Goal: Information Seeking & Learning: Learn about a topic

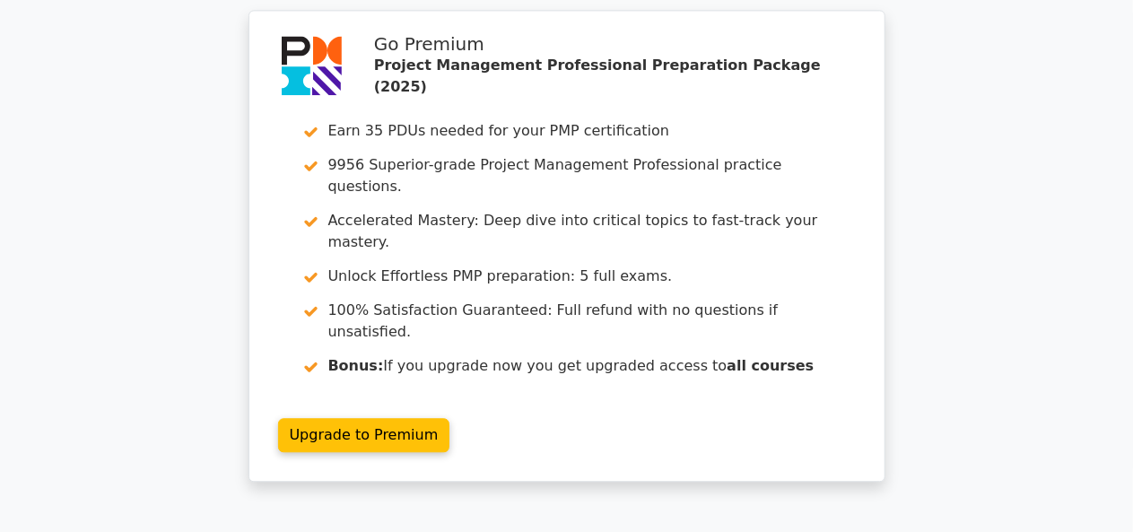
scroll to position [5489, 0]
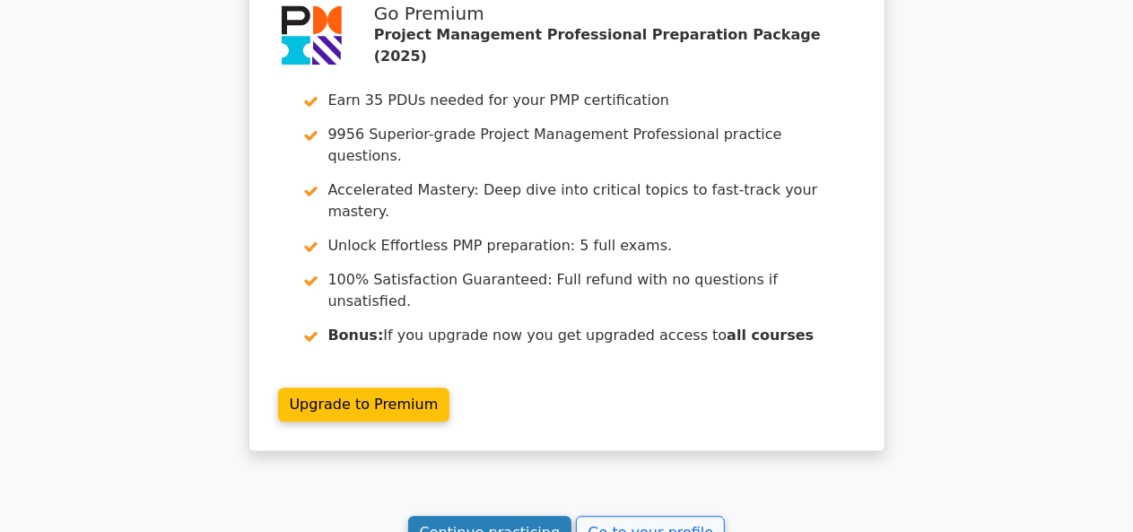
click at [506, 516] on link "Continue practicing" at bounding box center [490, 533] width 164 height 34
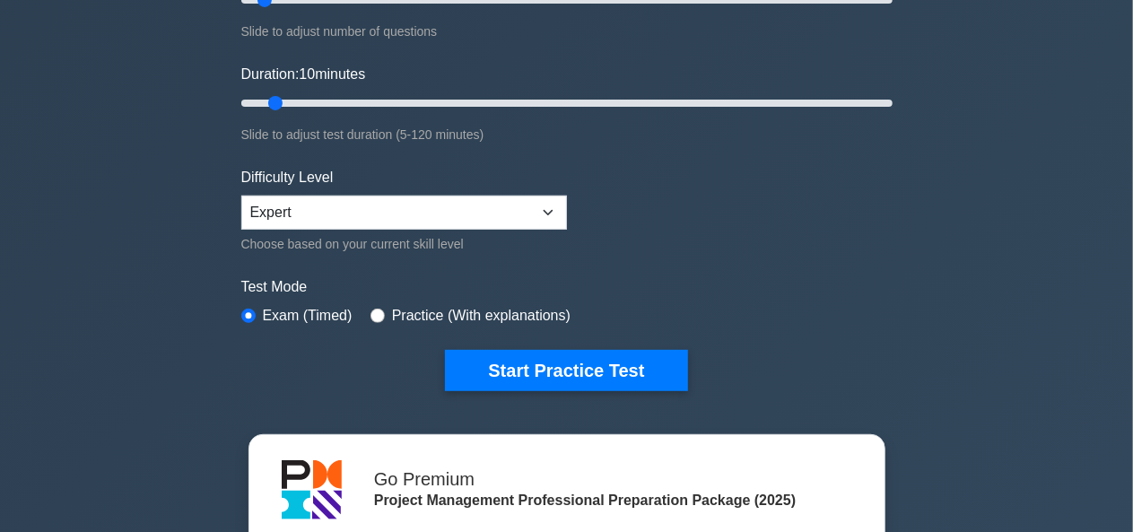
scroll to position [304, 0]
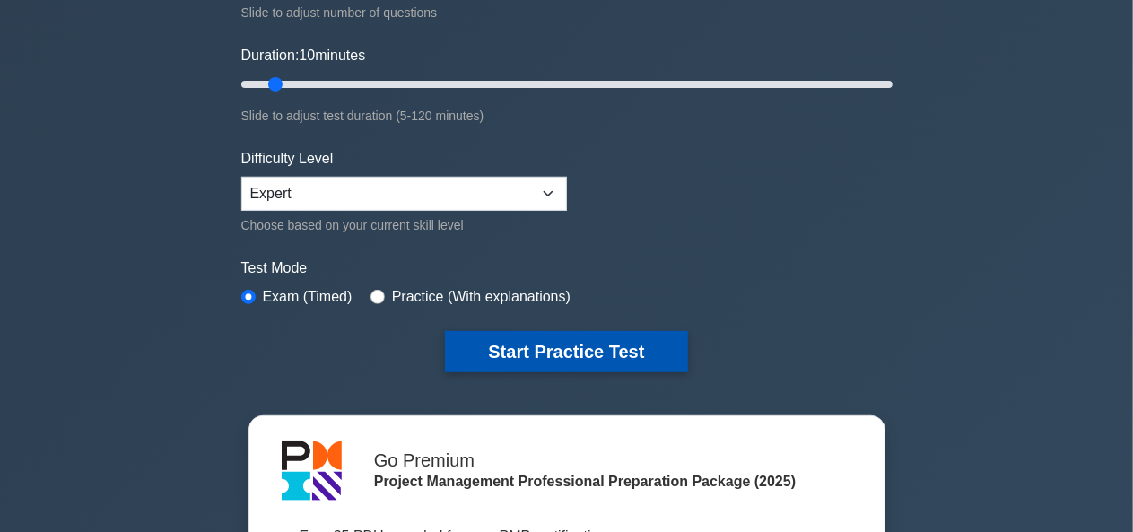
click at [542, 338] on button "Start Practice Test" at bounding box center [566, 351] width 242 height 41
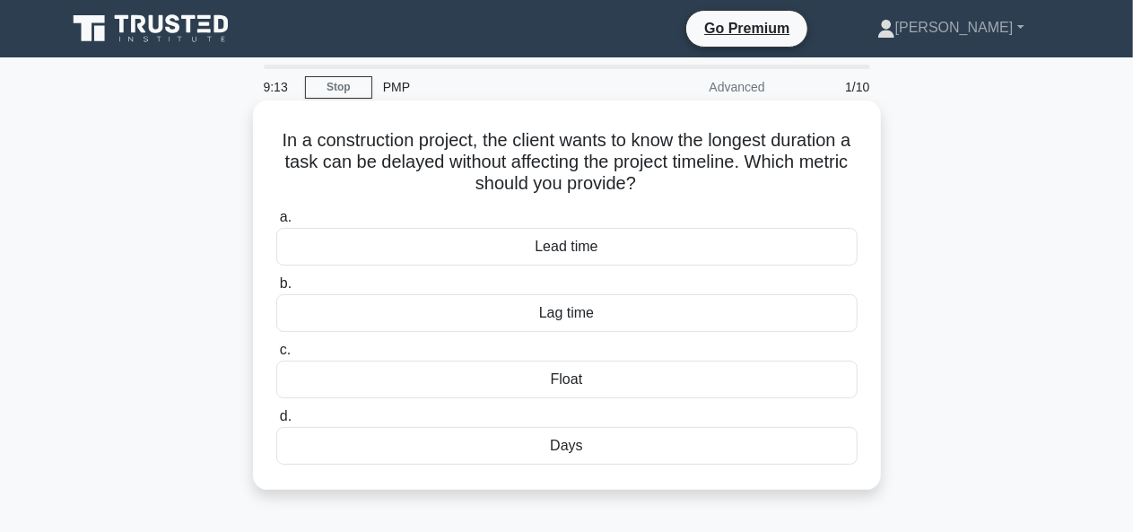
click at [578, 255] on div "Lead time" at bounding box center [566, 247] width 581 height 38
click at [276, 223] on input "a. Lead time" at bounding box center [276, 218] width 0 height 12
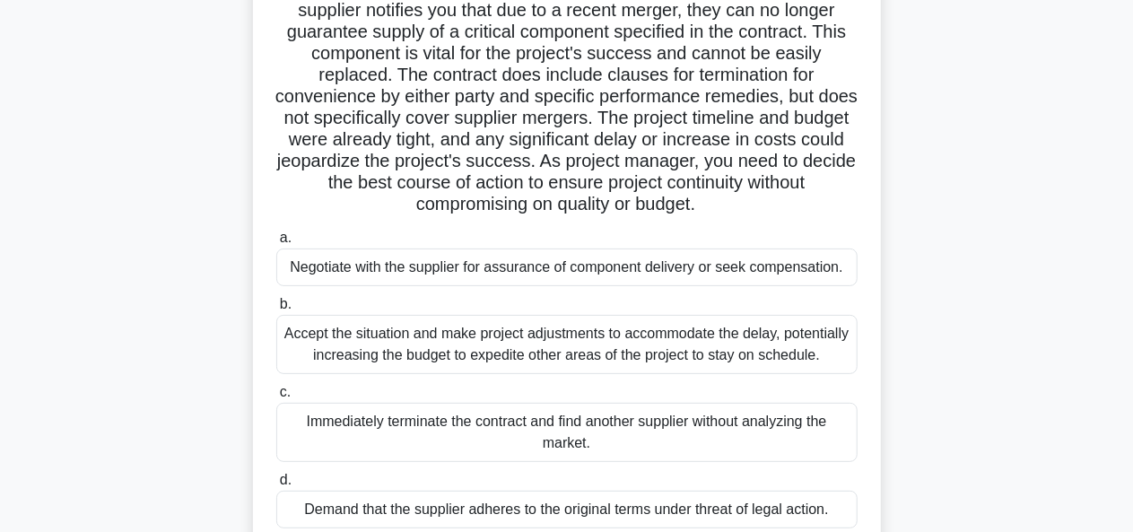
scroll to position [153, 0]
click at [527, 272] on div "Negotiate with the supplier for assurance of component delivery or seek compens…" at bounding box center [566, 267] width 581 height 38
click at [276, 243] on input "a. Negotiate with the supplier for assurance of component delivery or seek comp…" at bounding box center [276, 237] width 0 height 12
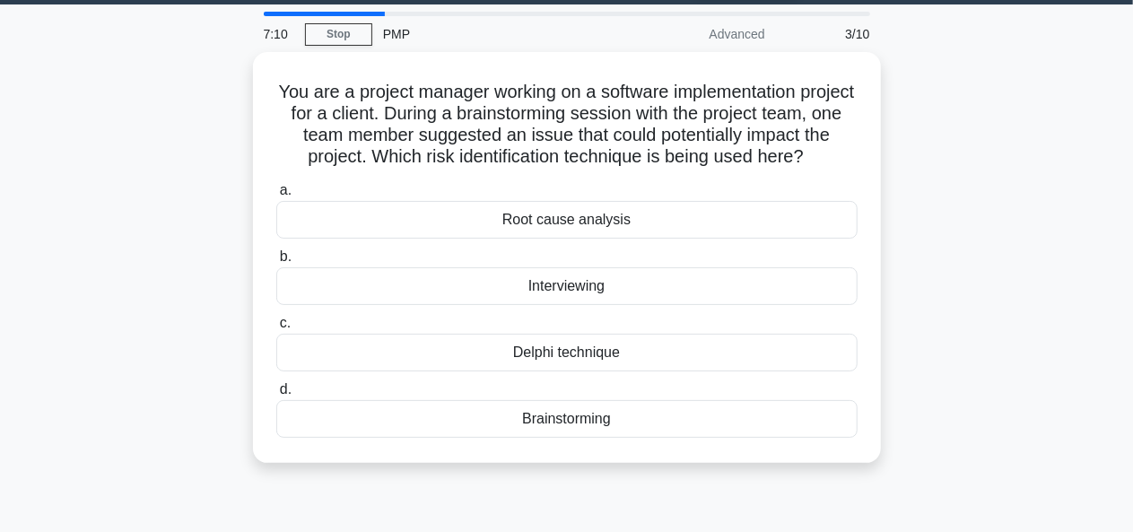
scroll to position [55, 0]
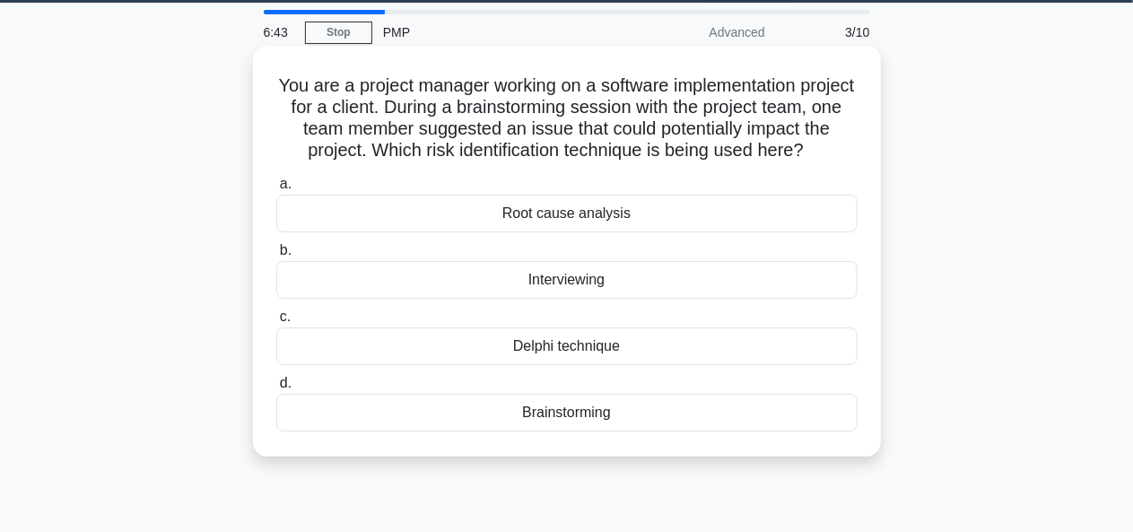
click at [583, 424] on div "Brainstorming" at bounding box center [566, 413] width 581 height 38
click at [276, 389] on input "d. Brainstorming" at bounding box center [276, 384] width 0 height 12
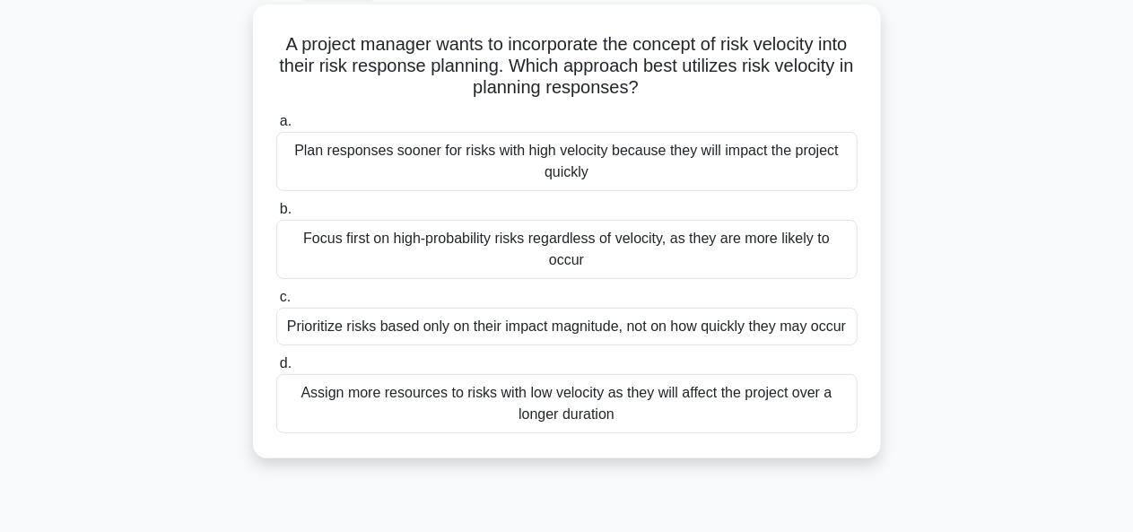
scroll to position [104, 0]
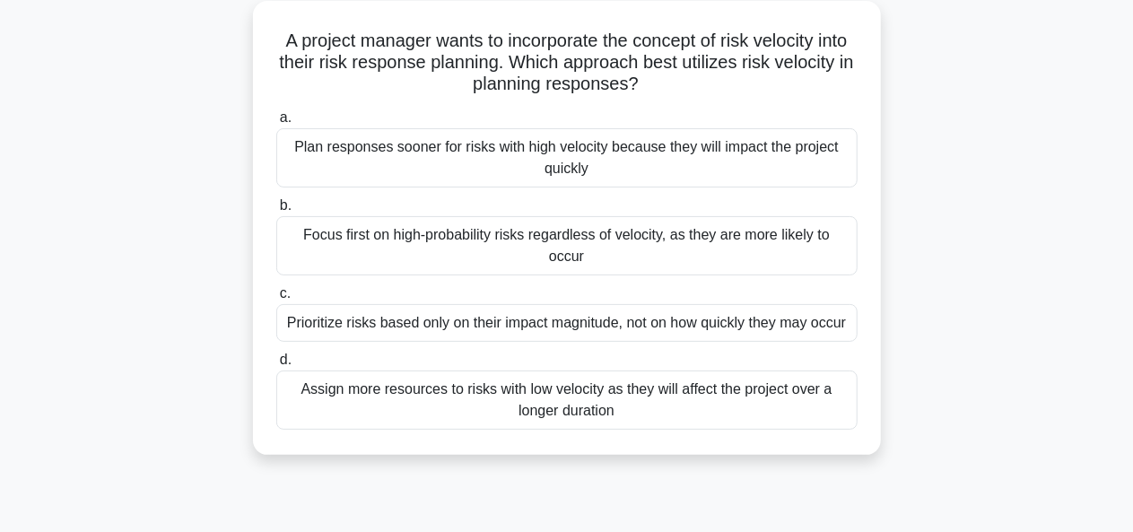
click at [583, 424] on div "A project manager wants to incorporate the concept of risk velocity into their …" at bounding box center [567, 228] width 628 height 454
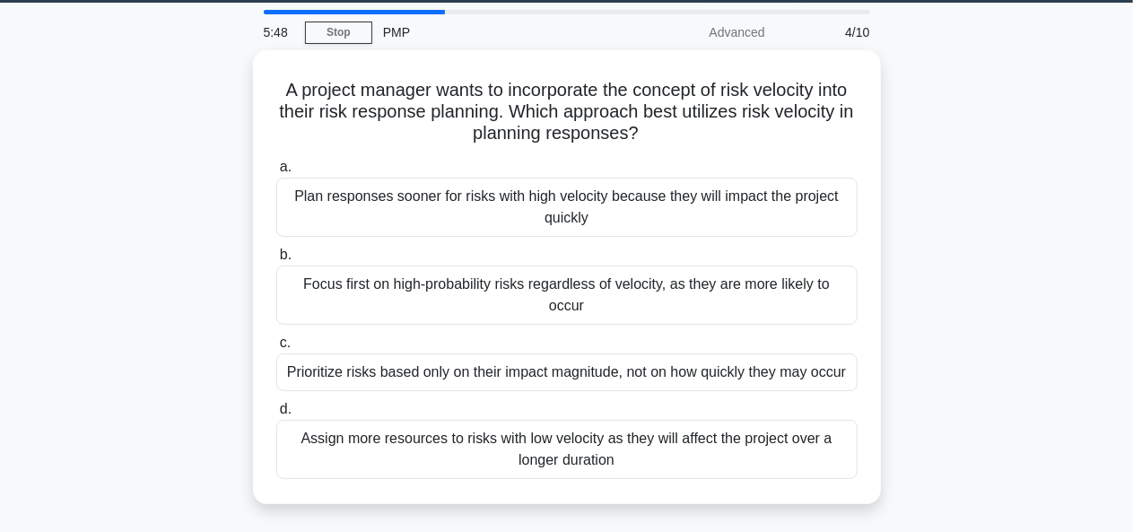
scroll to position [56, 0]
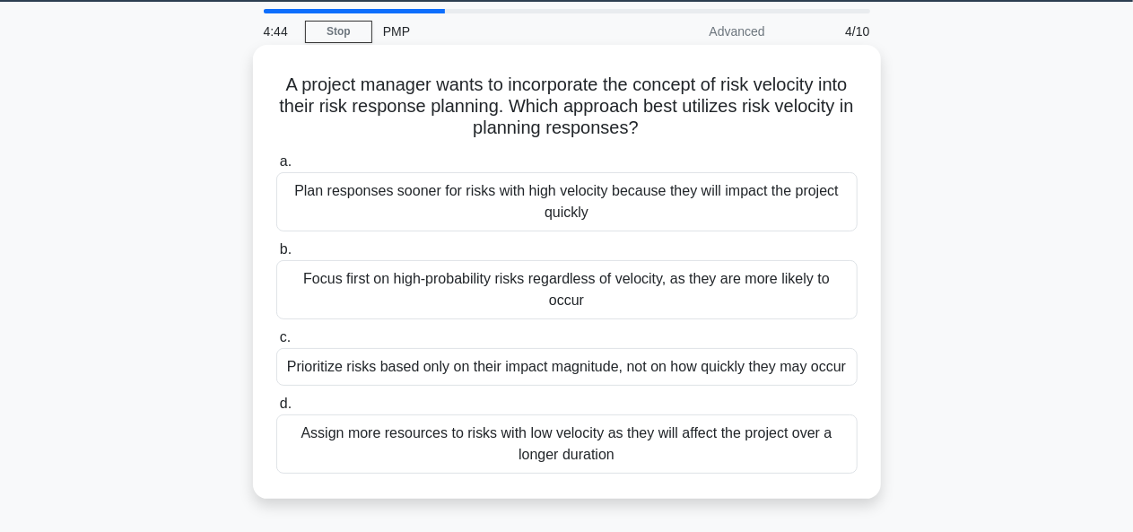
click at [514, 214] on div "Plan responses sooner for risks with high velocity because they will impact the…" at bounding box center [566, 201] width 581 height 59
click at [276, 168] on input "a. Plan responses sooner for risks with high velocity because they will impact …" at bounding box center [276, 162] width 0 height 12
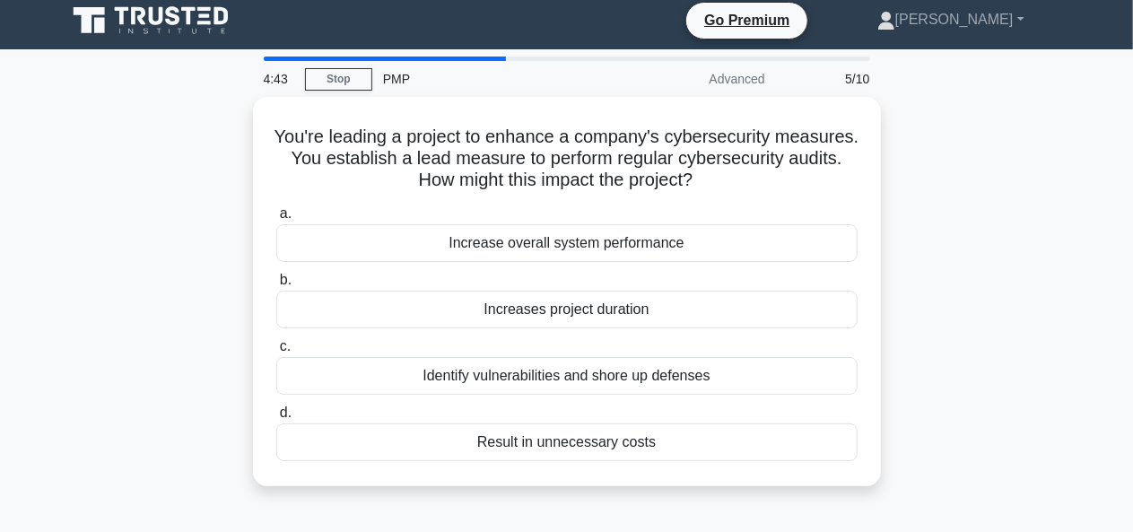
scroll to position [0, 0]
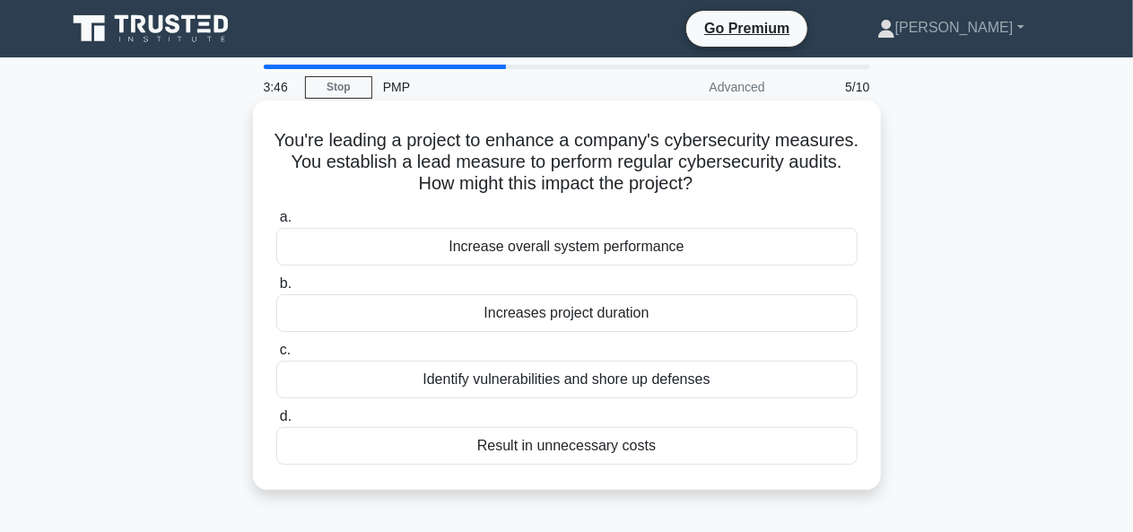
click at [553, 390] on div "Identify vulnerabilities and shore up defenses" at bounding box center [566, 380] width 581 height 38
click at [276, 356] on input "c. Identify vulnerabilities and shore up defenses" at bounding box center [276, 350] width 0 height 12
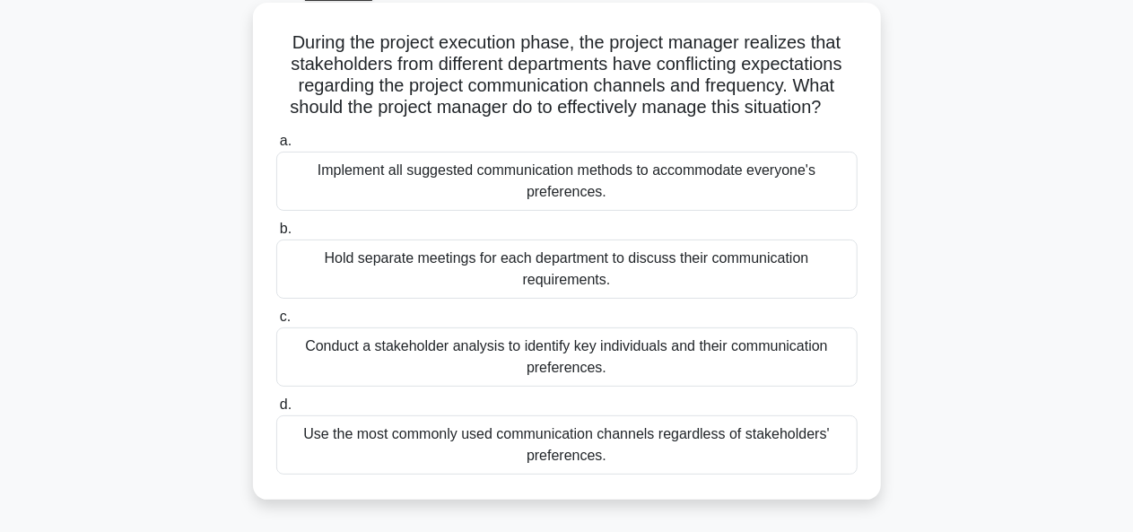
scroll to position [99, 0]
click at [542, 367] on div "Conduct a stakeholder analysis to identify key individuals and their communicat…" at bounding box center [566, 356] width 581 height 59
click at [276, 322] on input "c. Conduct a stakeholder analysis to identify key individuals and their communi…" at bounding box center [276, 316] width 0 height 12
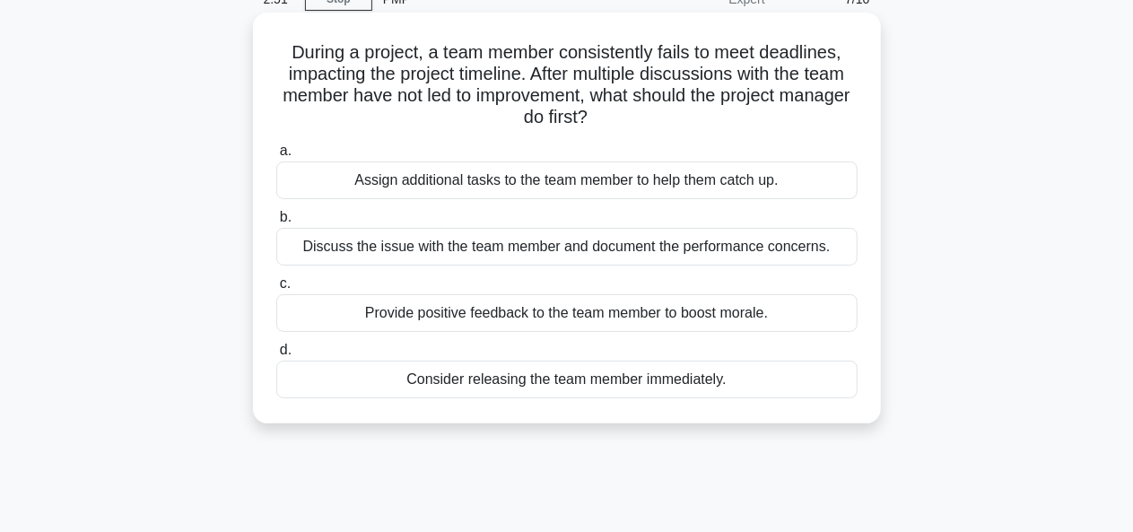
scroll to position [89, 0]
click at [558, 247] on div "Discuss the issue with the team member and document the performance concerns." at bounding box center [566, 246] width 581 height 38
click at [276, 222] on input "b. Discuss the issue with the team member and document the performance concerns." at bounding box center [276, 217] width 0 height 12
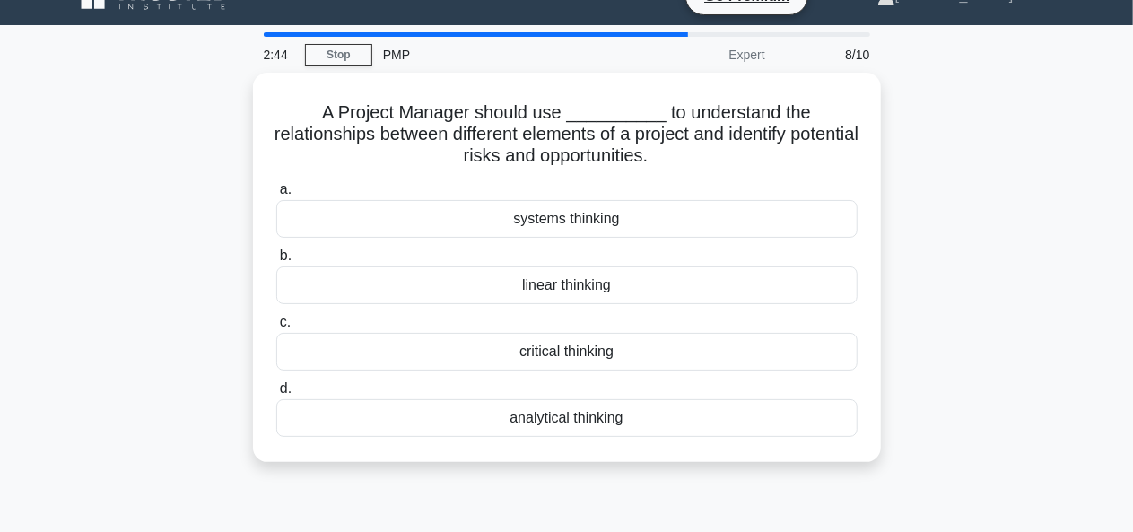
scroll to position [0, 0]
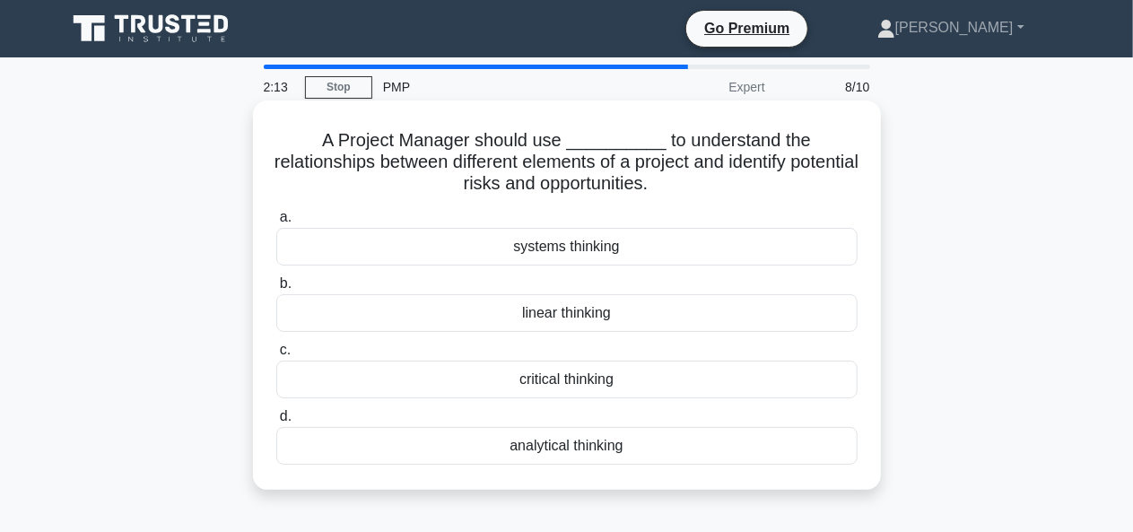
click at [587, 451] on div "analytical thinking" at bounding box center [566, 446] width 581 height 38
click at [276, 423] on input "d. analytical thinking" at bounding box center [276, 417] width 0 height 12
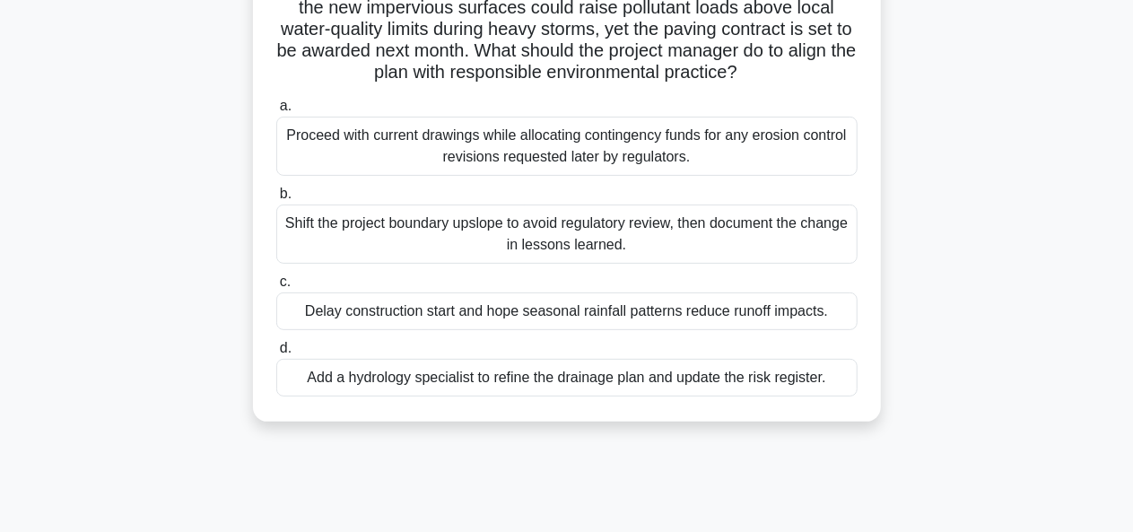
scroll to position [187, 0]
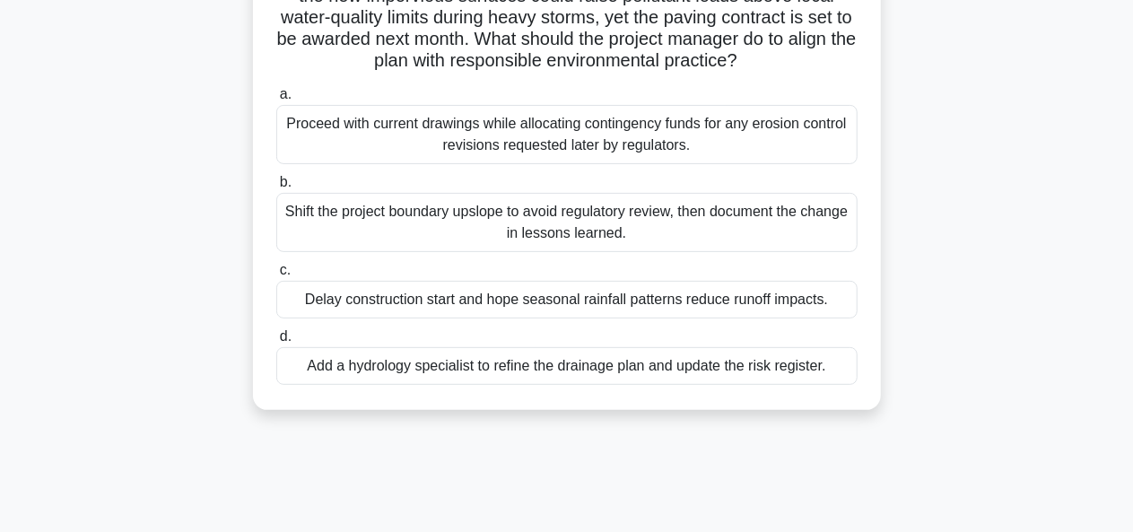
click at [621, 365] on div "Add a hydrology specialist to refine the drainage plan and update the risk regi…" at bounding box center [566, 366] width 581 height 38
click at [276, 343] on input "d. Add a hydrology specialist to refine the drainage plan and update the risk r…" at bounding box center [276, 337] width 0 height 12
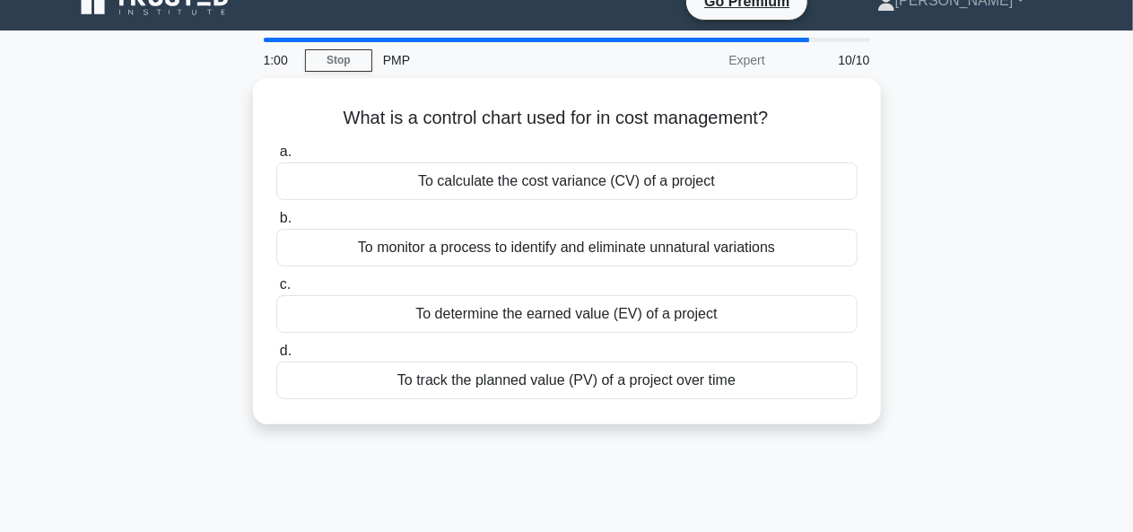
scroll to position [0, 0]
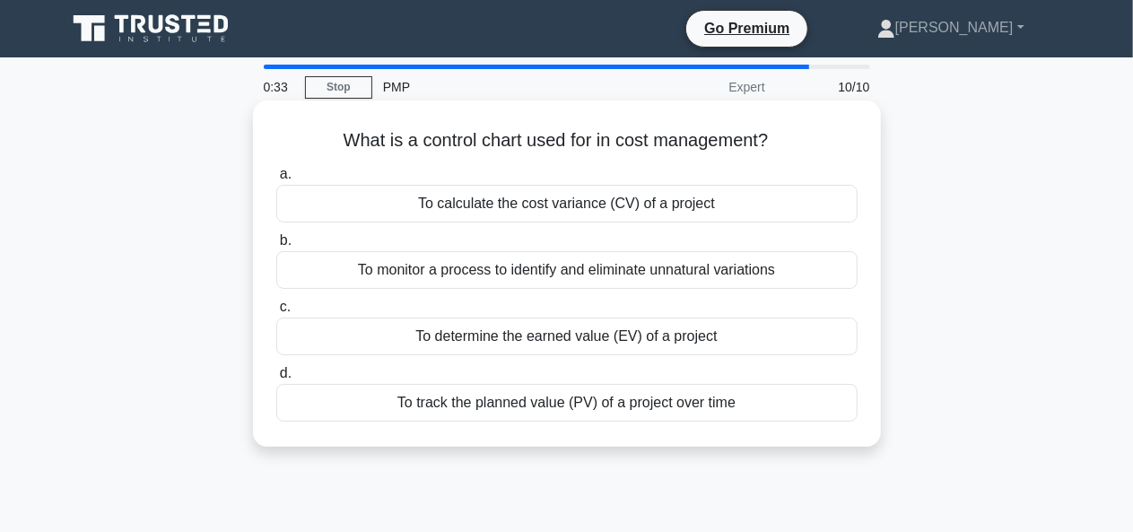
click at [596, 275] on div "To monitor a process to identify and eliminate unnatural variations" at bounding box center [566, 270] width 581 height 38
click at [276, 247] on input "b. To monitor a process to identify and eliminate unnatural variations" at bounding box center [276, 241] width 0 height 12
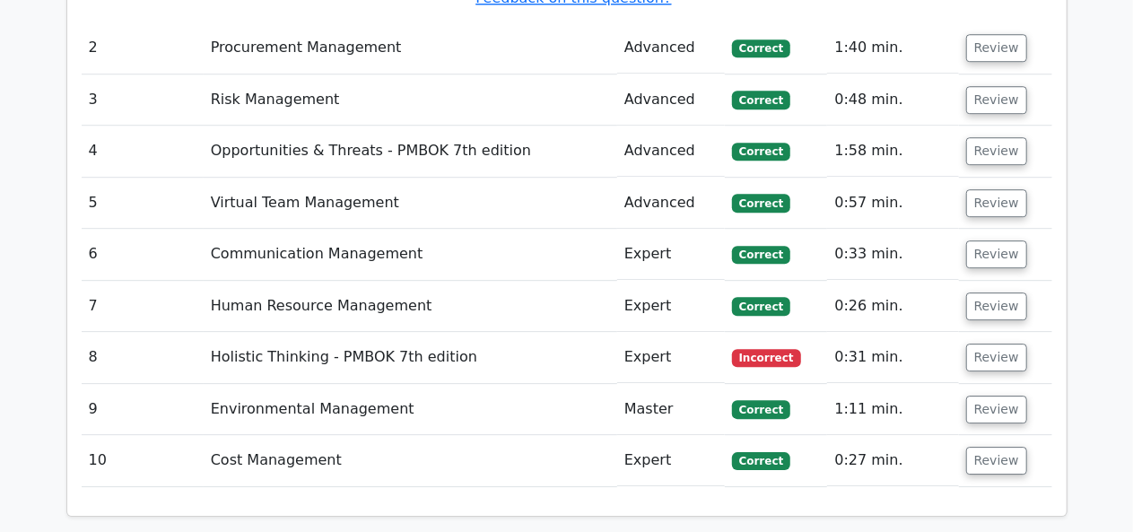
scroll to position [2535, 0]
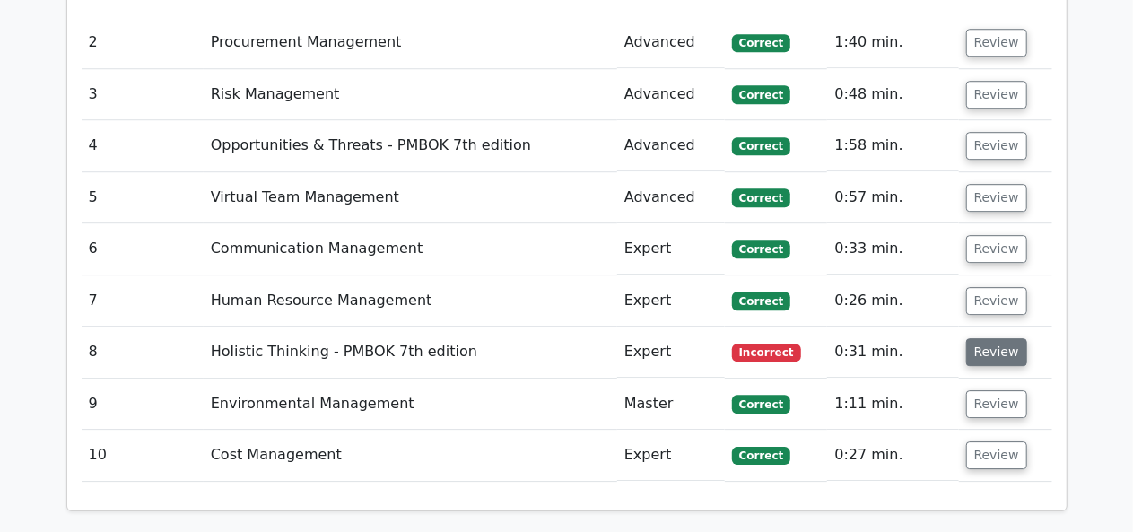
click at [976, 338] on button "Review" at bounding box center [996, 352] width 61 height 28
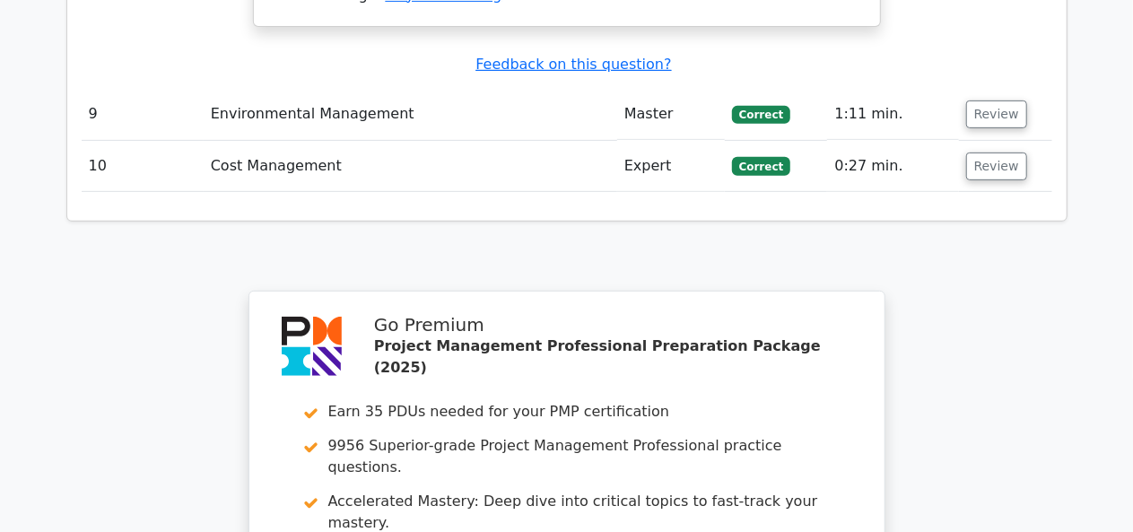
scroll to position [3735, 0]
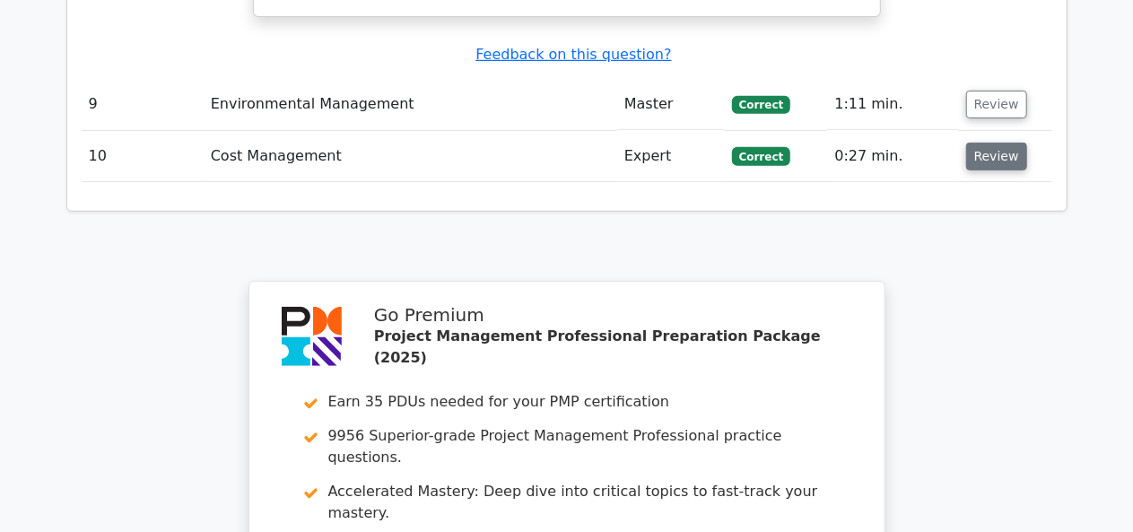
click at [983, 143] on button "Review" at bounding box center [996, 157] width 61 height 28
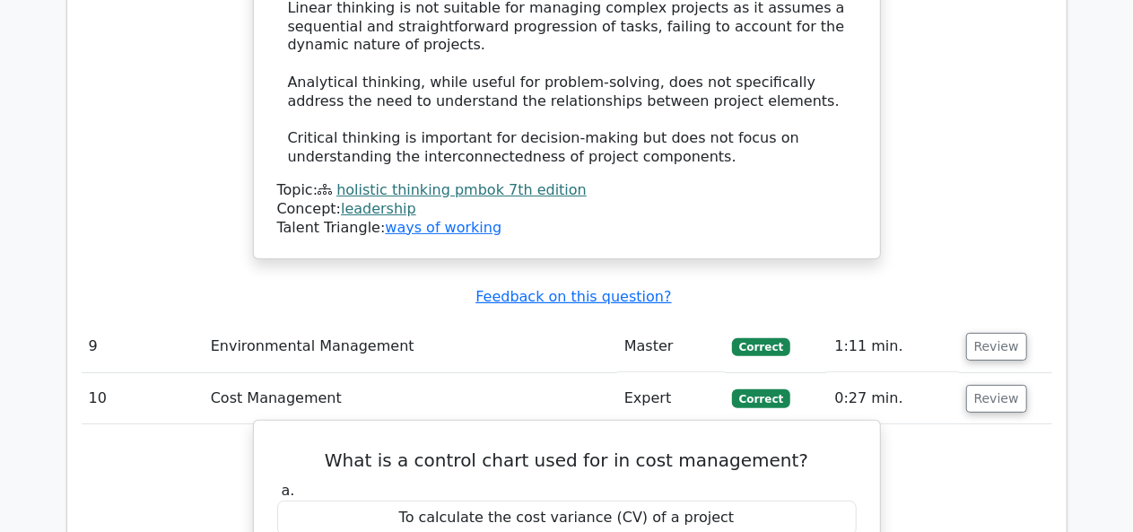
scroll to position [3491, 0]
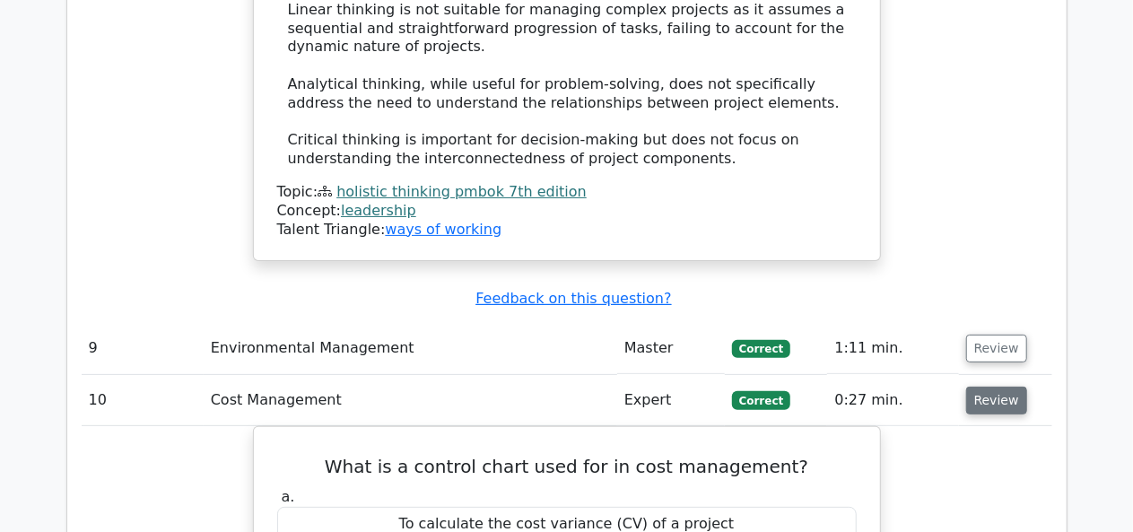
click at [979, 387] on button "Review" at bounding box center [996, 401] width 61 height 28
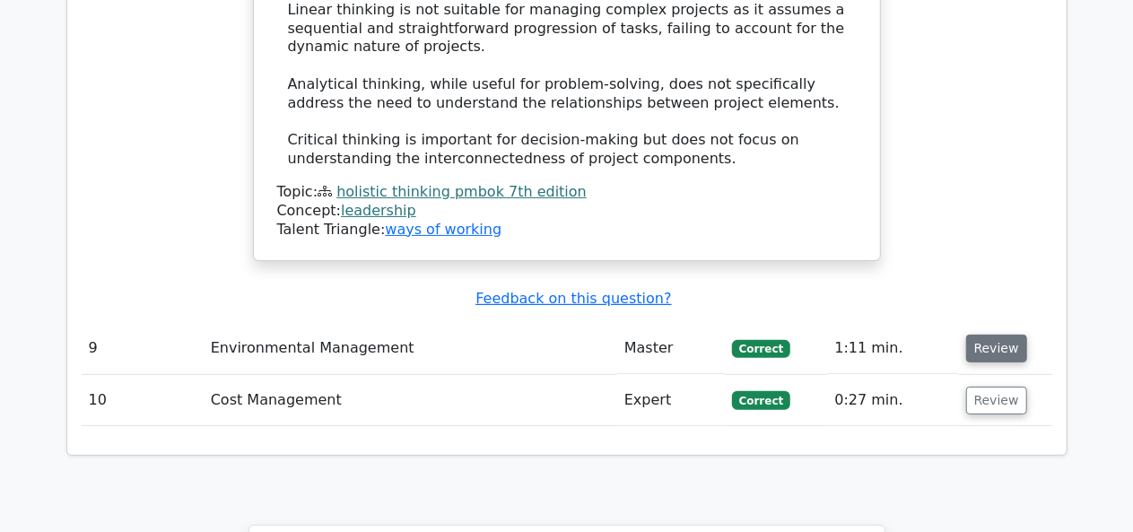
click at [994, 335] on button "Review" at bounding box center [996, 349] width 61 height 28
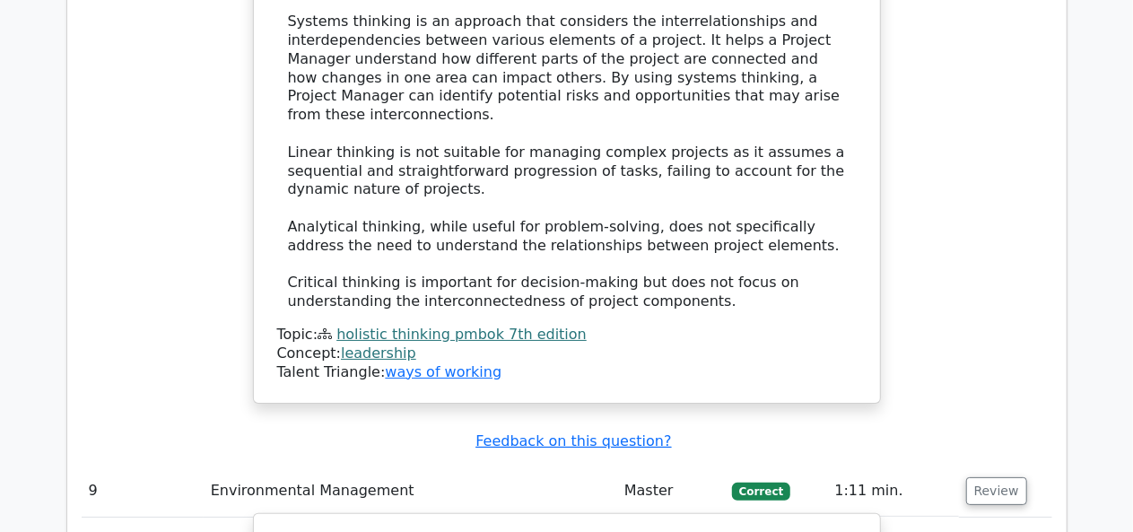
scroll to position [3347, 0]
click at [989, 478] on button "Review" at bounding box center [996, 492] width 61 height 28
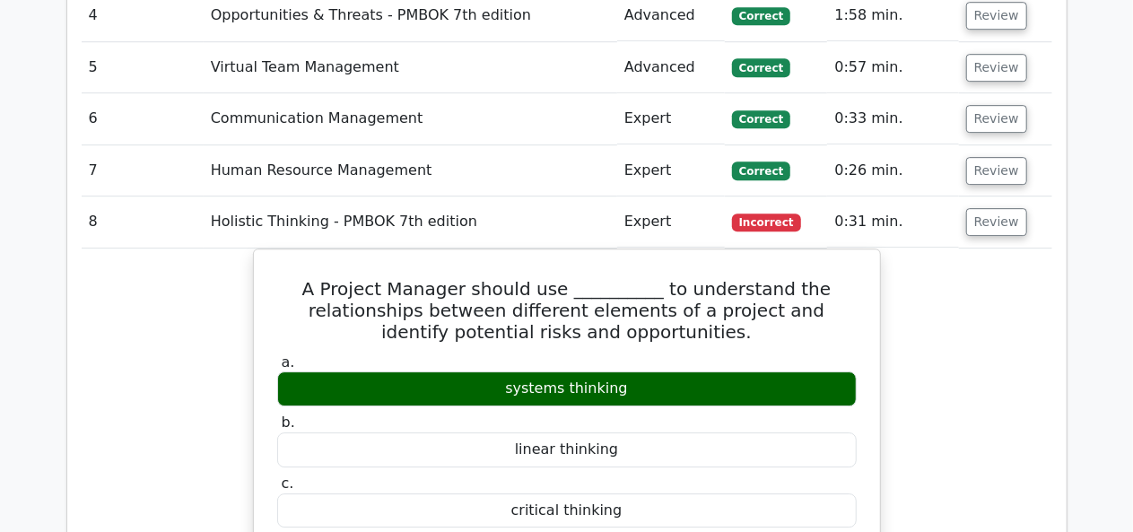
scroll to position [2661, 0]
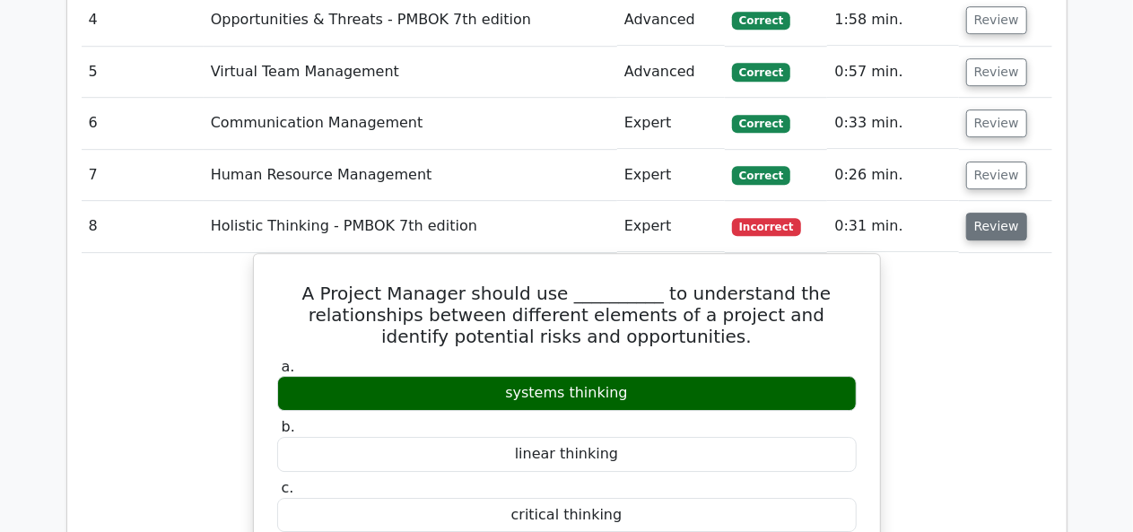
click at [1001, 213] on button "Review" at bounding box center [996, 227] width 61 height 28
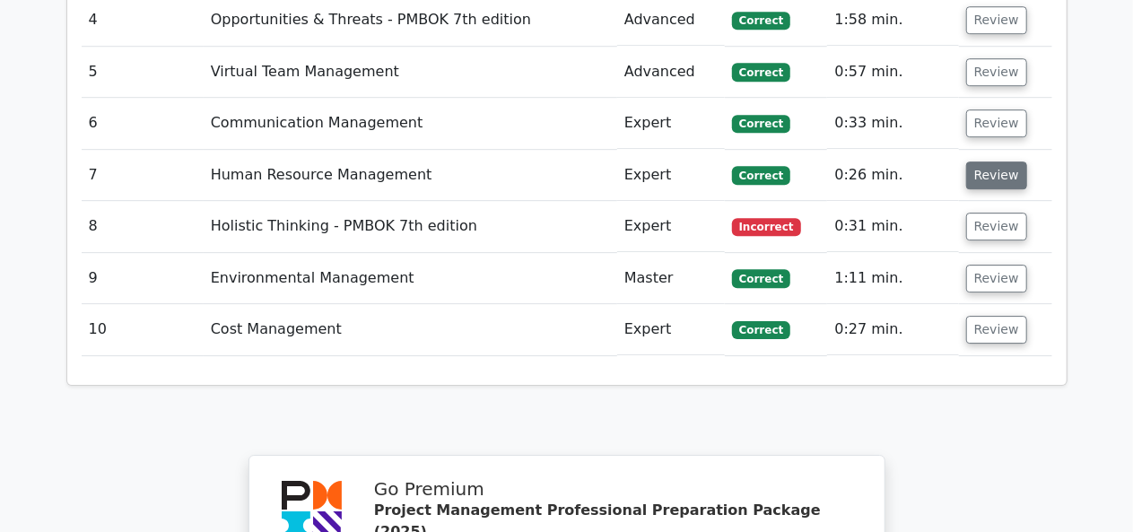
click at [992, 161] on button "Review" at bounding box center [996, 175] width 61 height 28
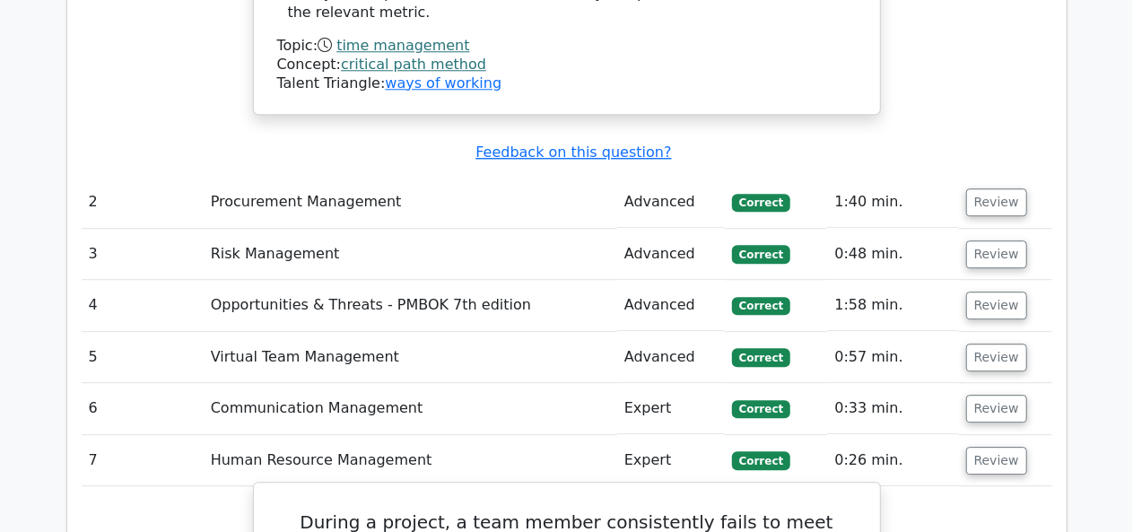
scroll to position [2388, 0]
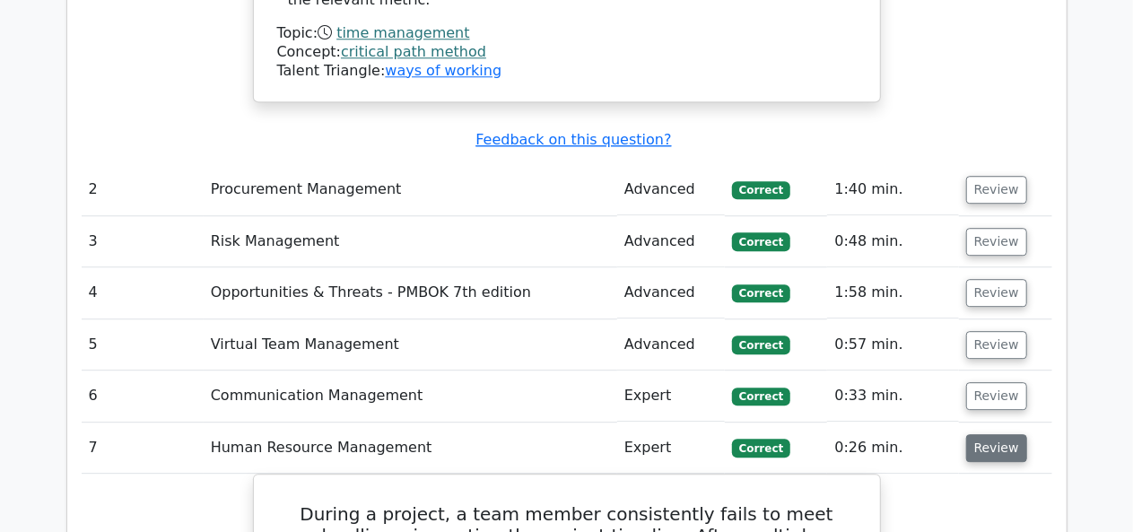
click at [992, 434] on button "Review" at bounding box center [996, 448] width 61 height 28
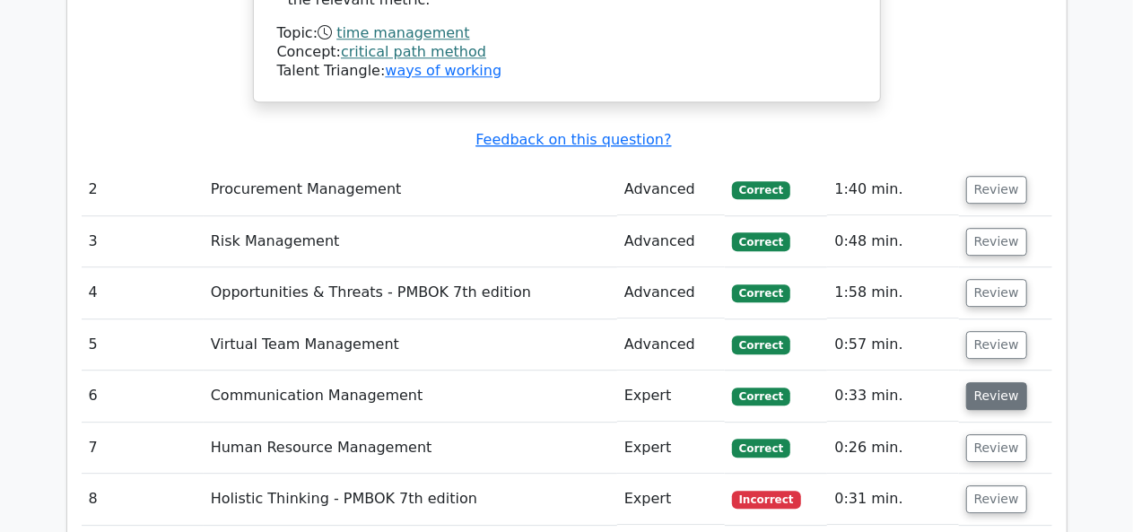
click at [996, 382] on button "Review" at bounding box center [996, 396] width 61 height 28
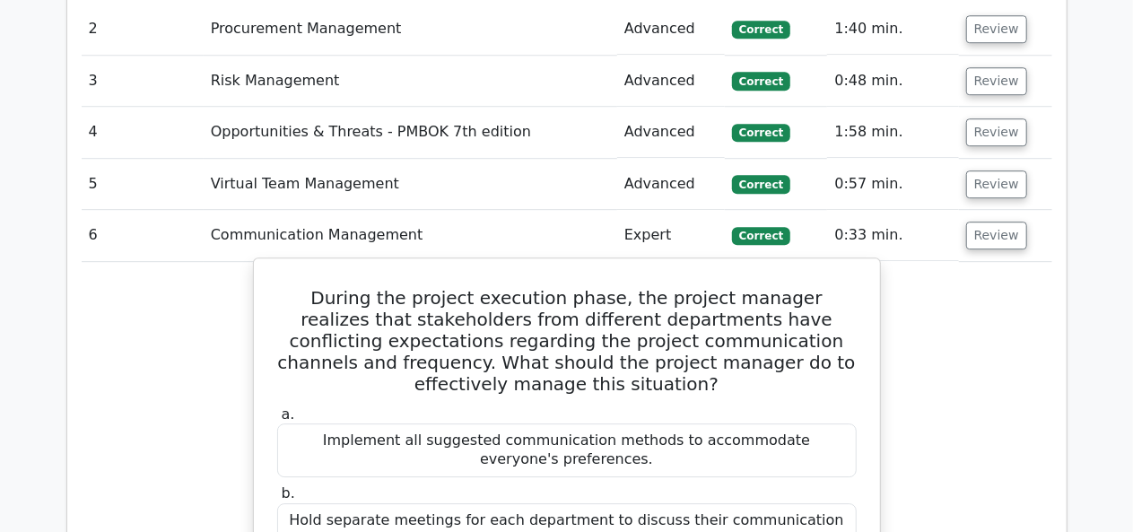
scroll to position [2547, 0]
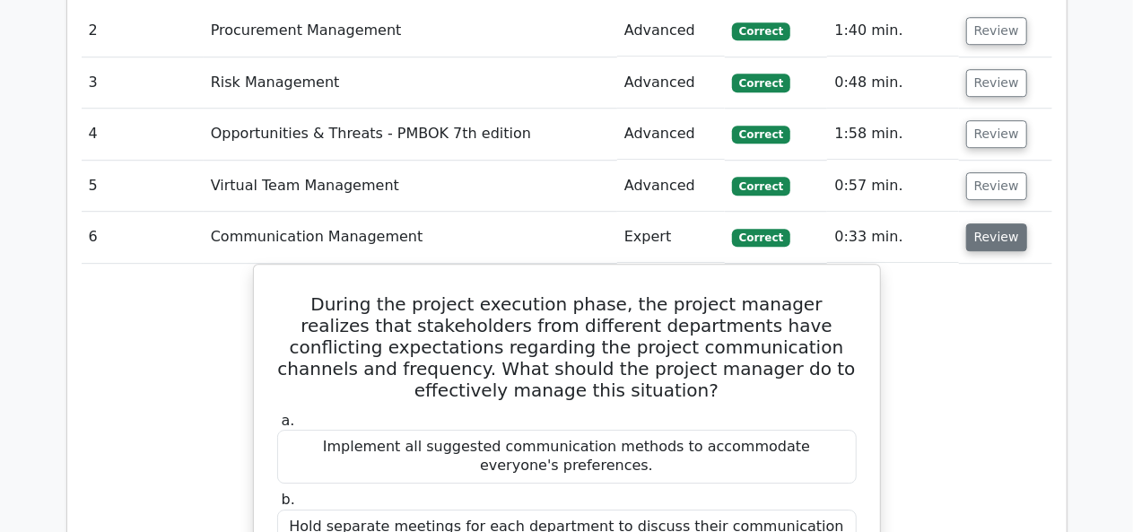
click at [981, 223] on button "Review" at bounding box center [996, 237] width 61 height 28
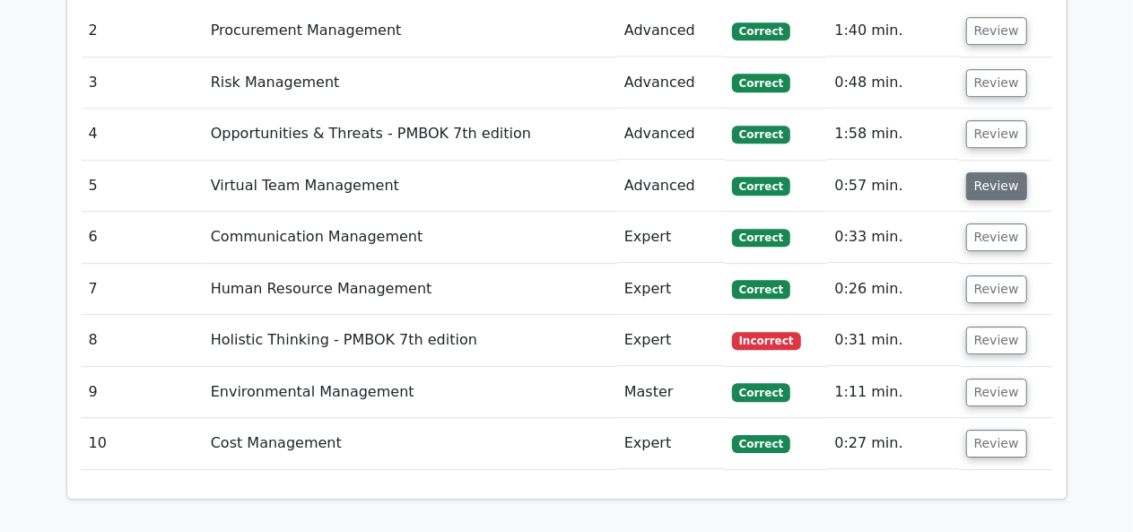
click at [989, 172] on button "Review" at bounding box center [996, 186] width 61 height 28
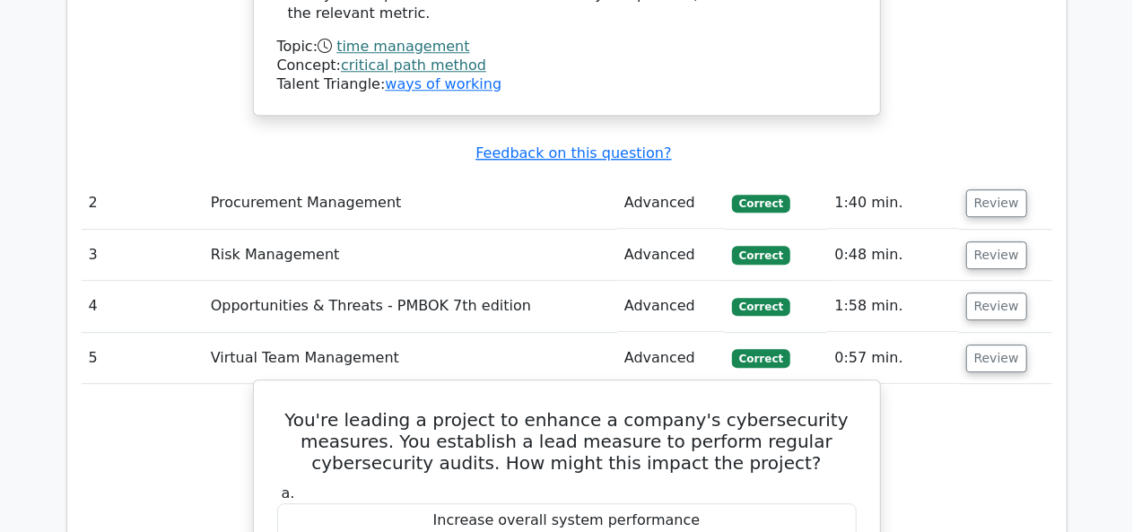
scroll to position [2373, 0]
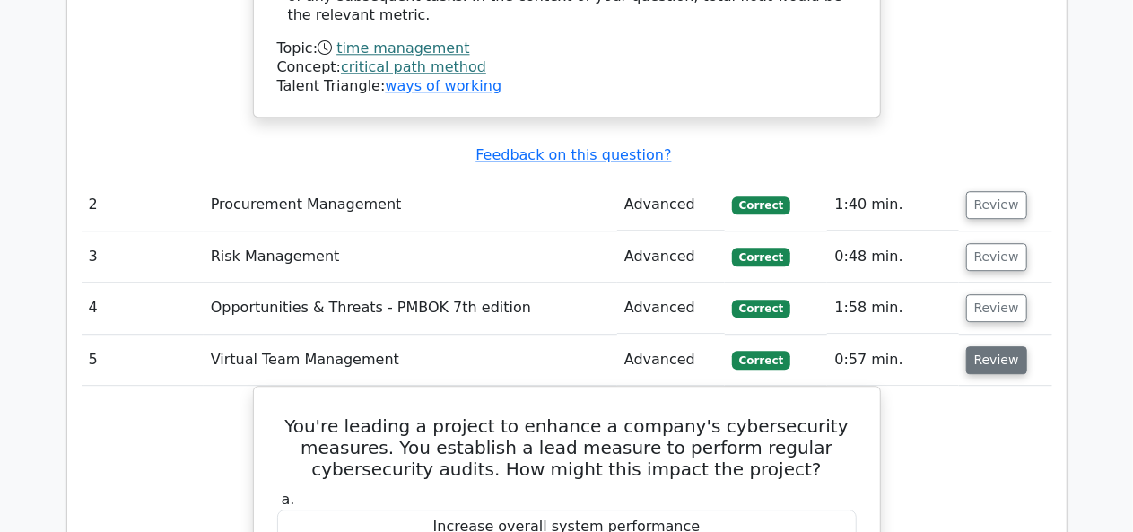
click at [984, 346] on button "Review" at bounding box center [996, 360] width 61 height 28
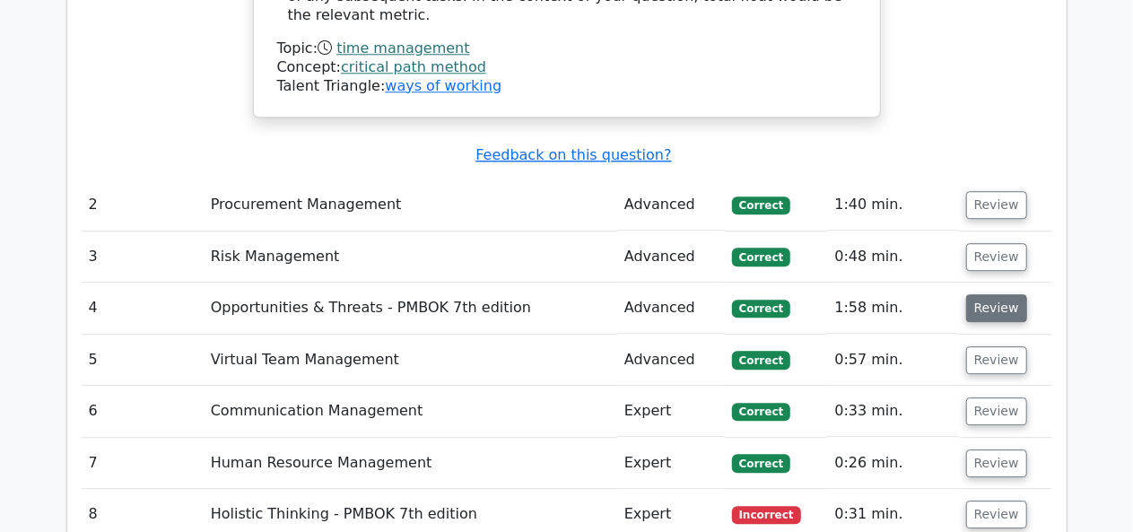
click at [984, 294] on button "Review" at bounding box center [996, 308] width 61 height 28
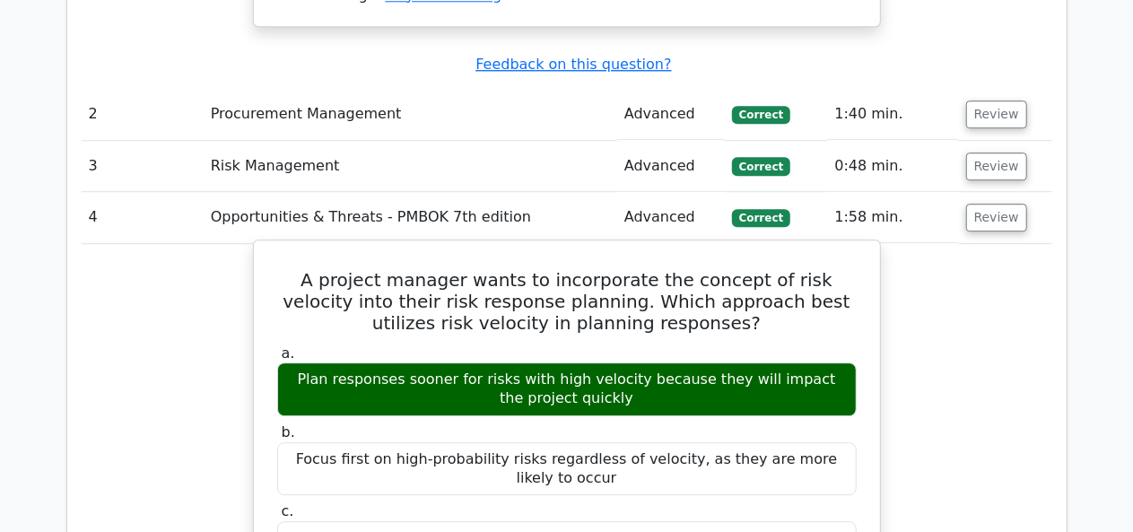
scroll to position [2344, 0]
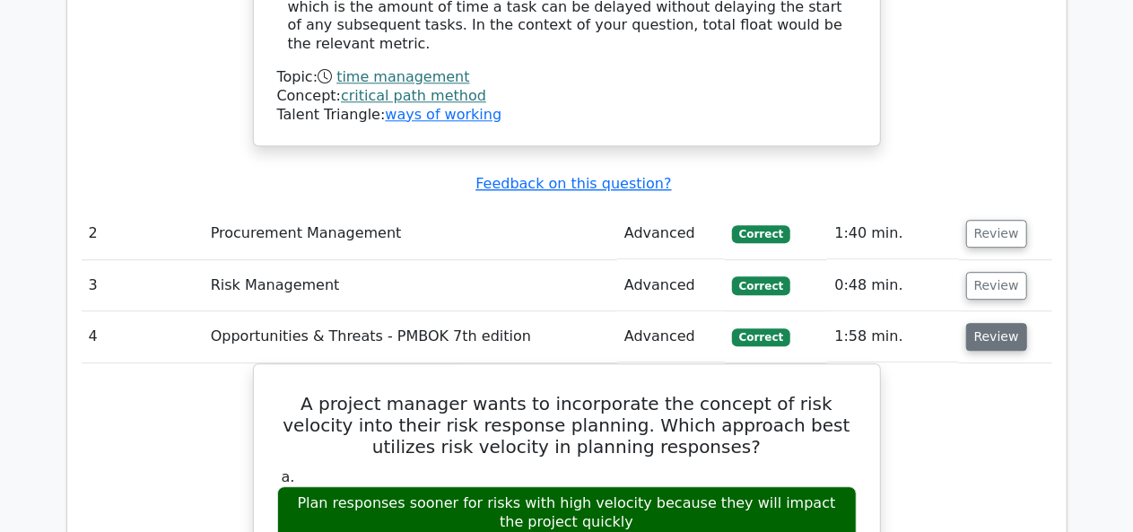
click at [989, 323] on button "Review" at bounding box center [996, 337] width 61 height 28
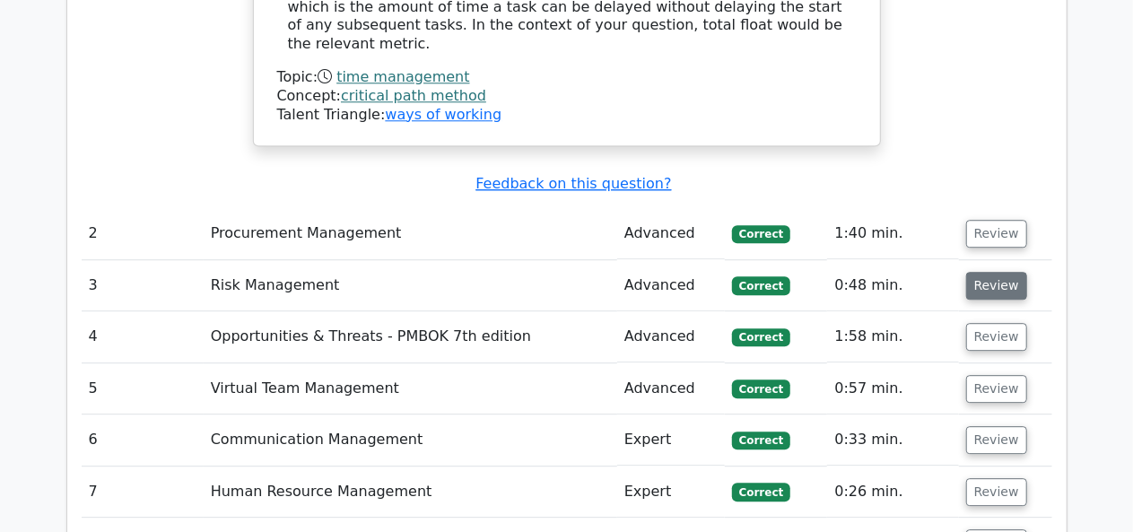
click at [972, 272] on button "Review" at bounding box center [996, 286] width 61 height 28
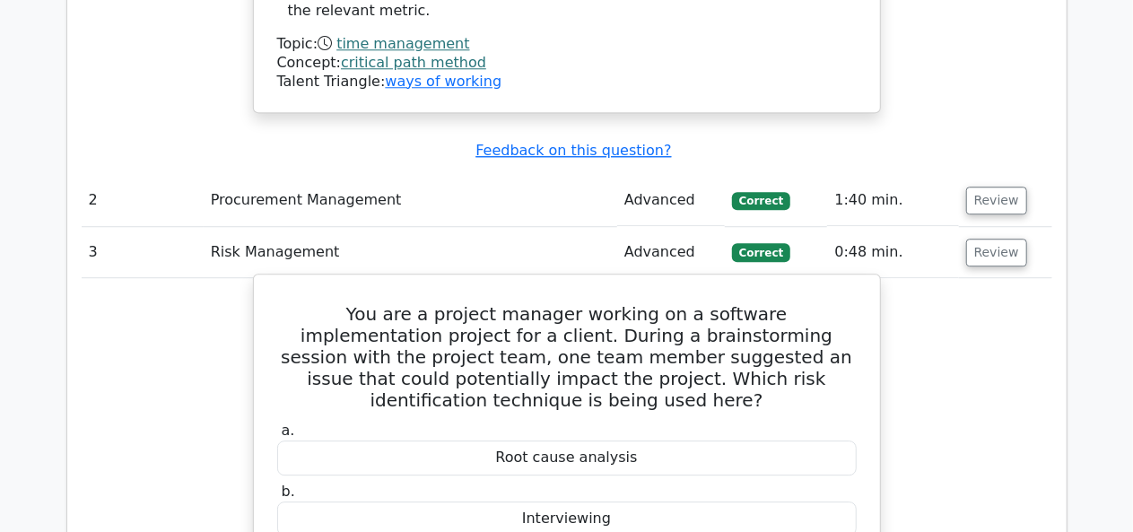
scroll to position [2376, 0]
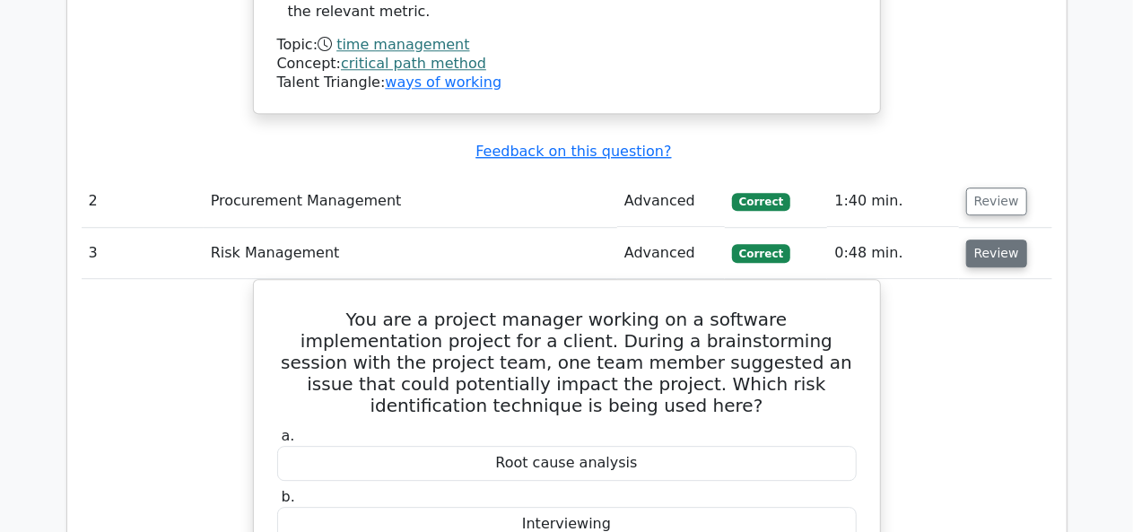
click at [996, 240] on button "Review" at bounding box center [996, 254] width 61 height 28
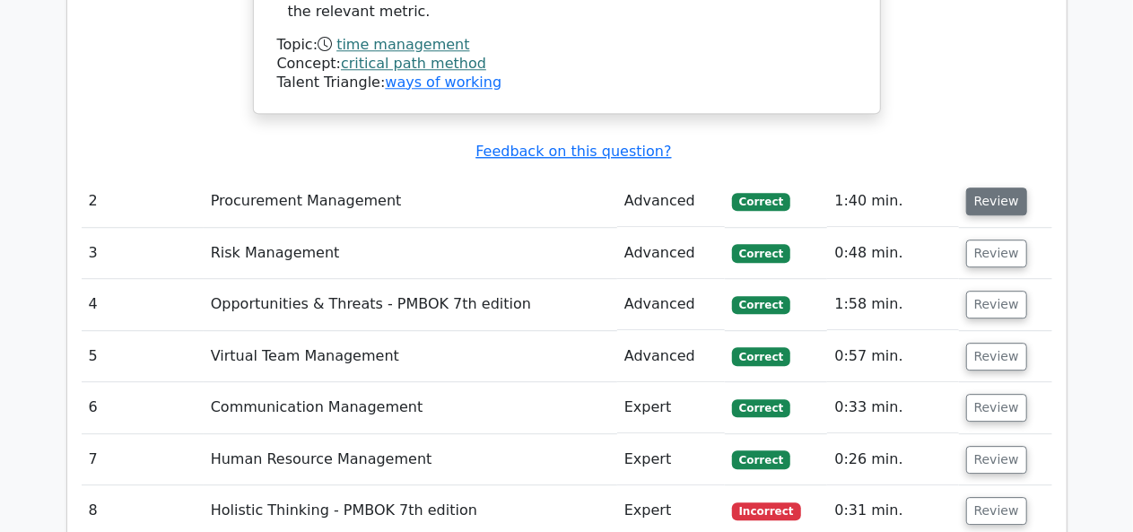
click at [996, 187] on button "Review" at bounding box center [996, 201] width 61 height 28
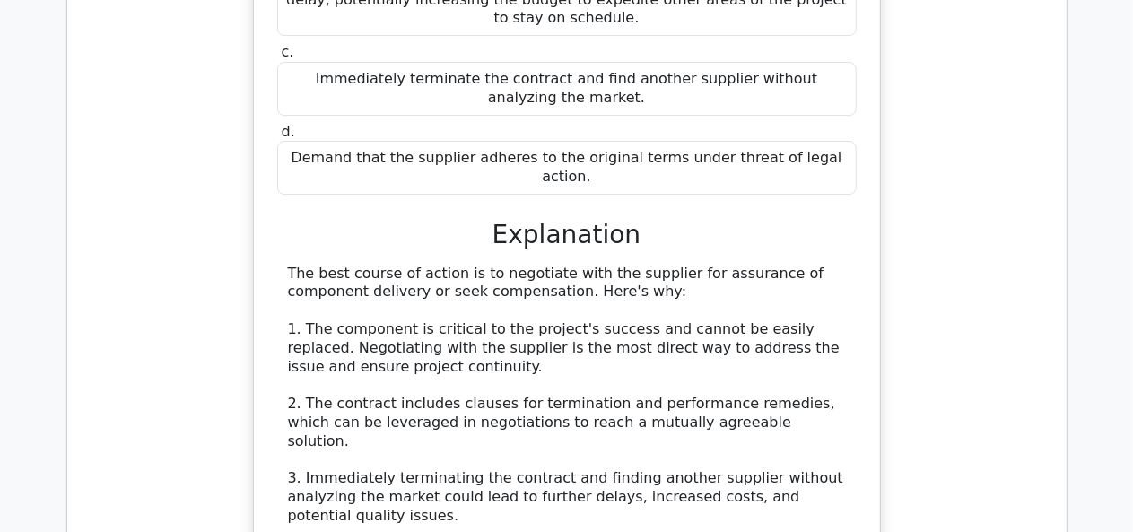
scroll to position [3054, 0]
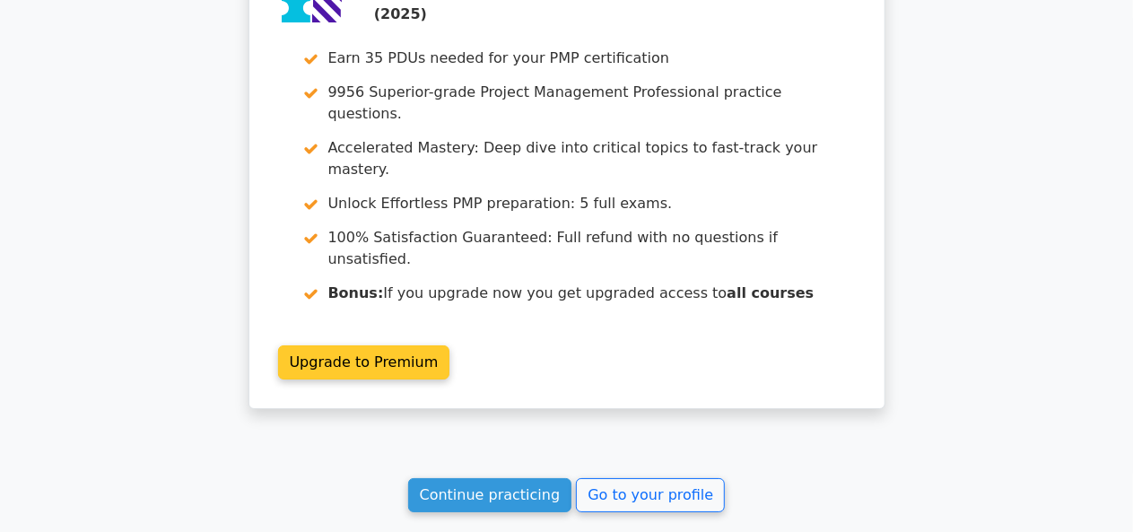
scroll to position [3244, 0]
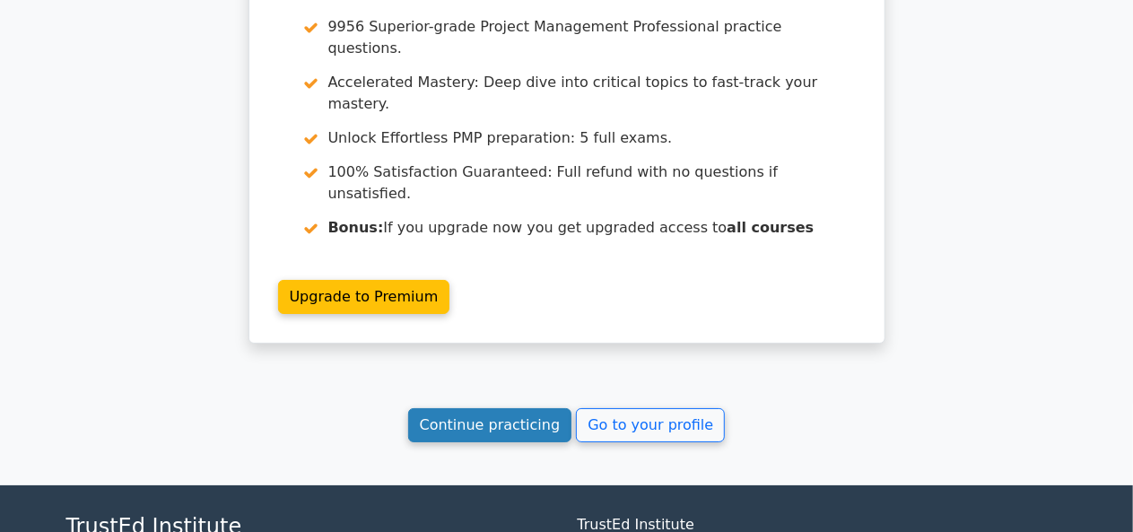
click at [526, 408] on link "Continue practicing" at bounding box center [490, 425] width 164 height 34
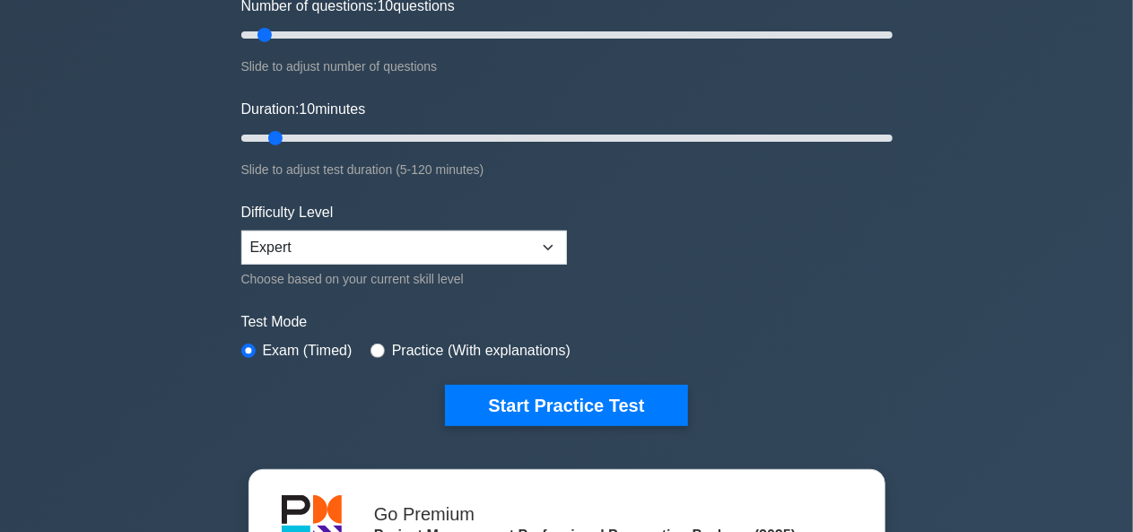
scroll to position [251, 0]
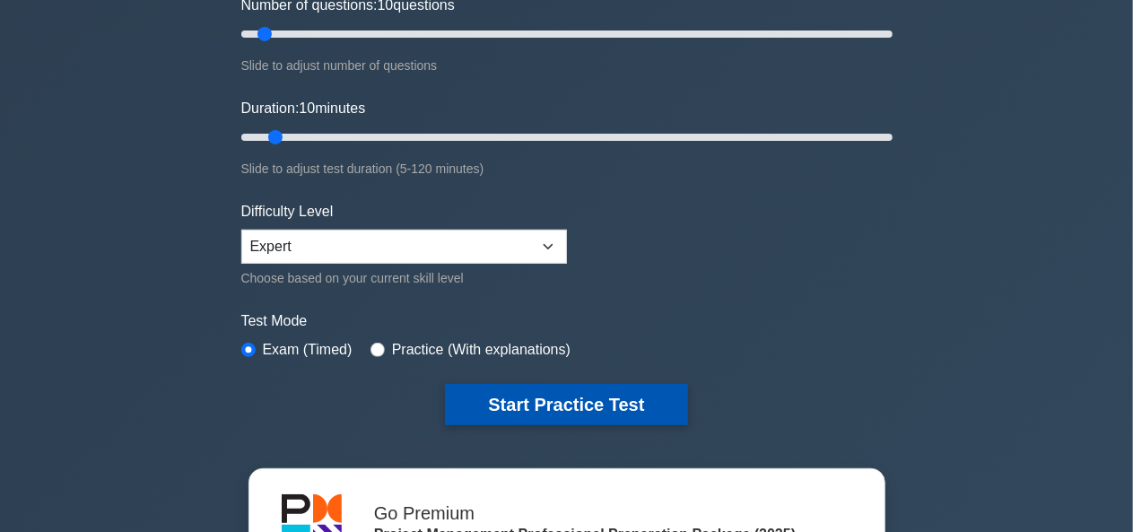
click at [538, 388] on button "Start Practice Test" at bounding box center [566, 404] width 242 height 41
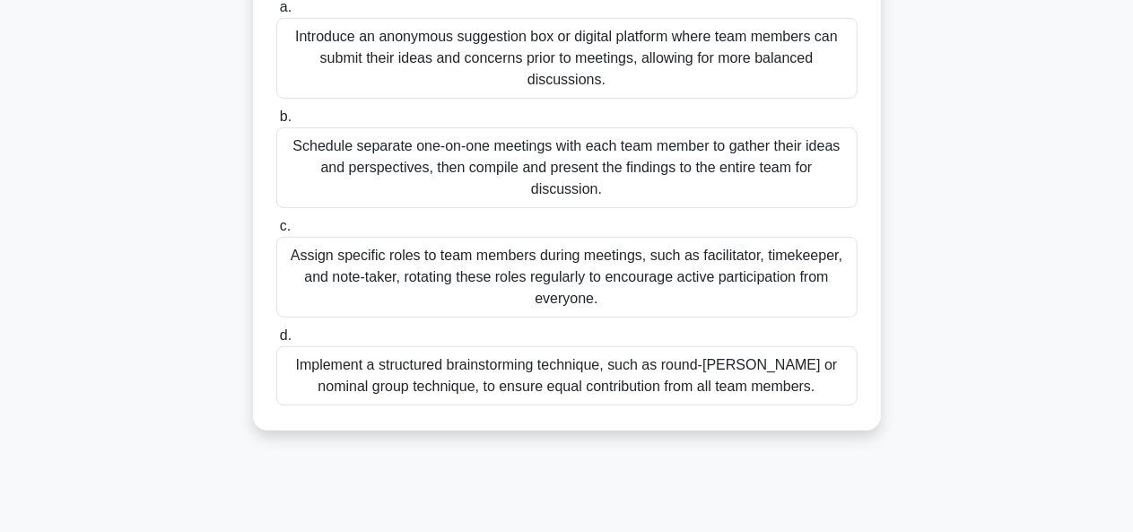
scroll to position [309, 0]
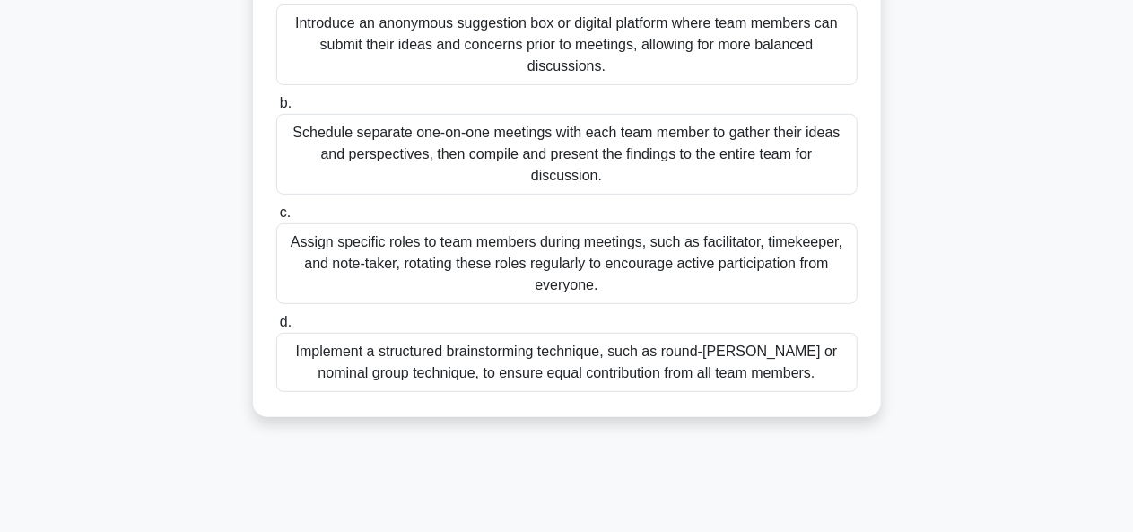
click at [539, 378] on div "Implement a structured brainstorming technique, such as round-[PERSON_NAME] or …" at bounding box center [566, 362] width 581 height 59
click at [276, 328] on input "d. Implement a structured brainstorming technique, such as round-robin or nomin…" at bounding box center [276, 323] width 0 height 12
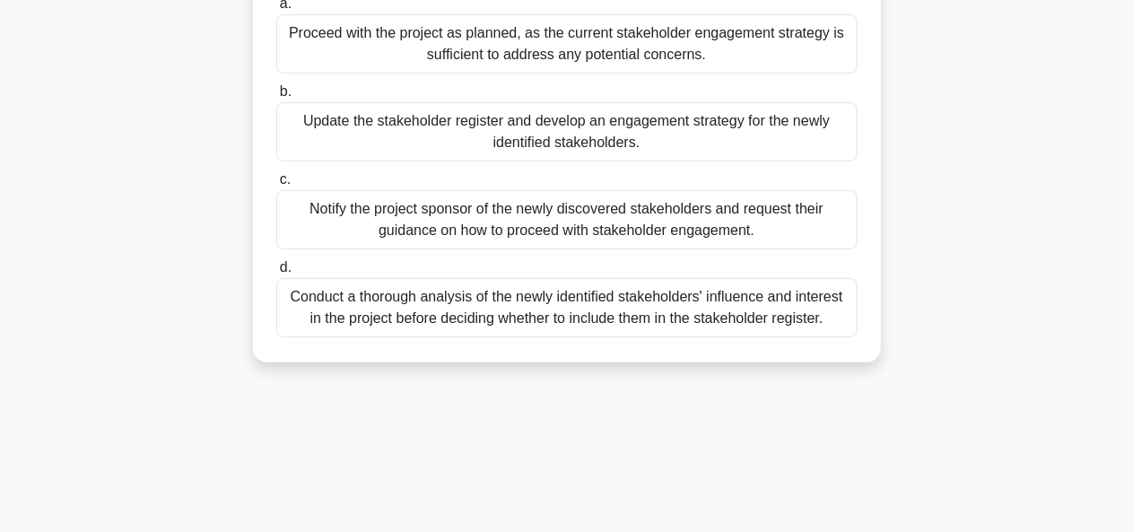
scroll to position [212, 0]
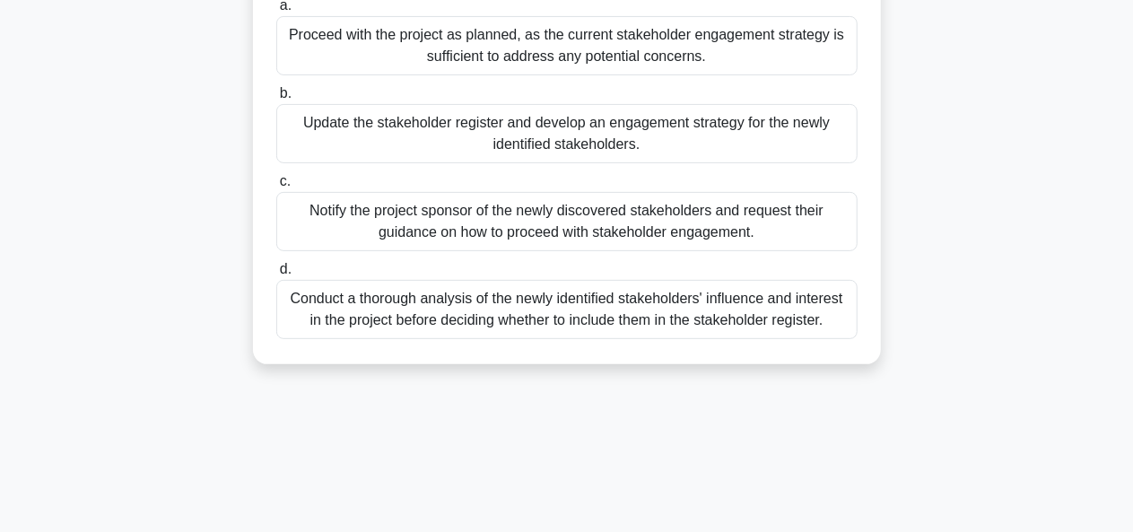
click at [540, 135] on div "Update the stakeholder register and develop an engagement strategy for the newl…" at bounding box center [566, 133] width 581 height 59
click at [276, 100] on input "b. Update the stakeholder register and develop an engagement strategy for the n…" at bounding box center [276, 94] width 0 height 12
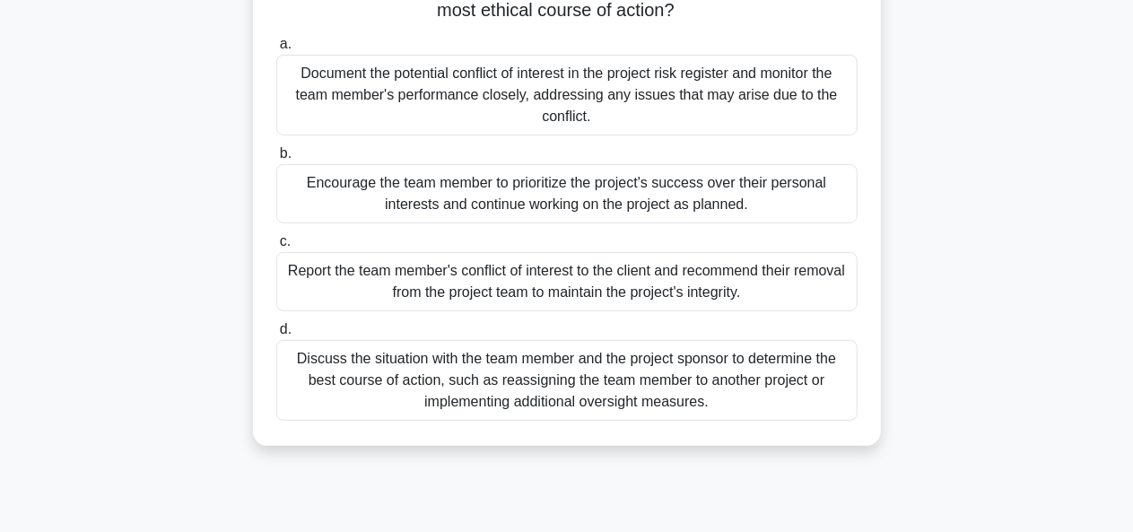
scroll to position [194, 0]
click at [538, 91] on div "Document the potential conflict of interest in the project risk register and mo…" at bounding box center [566, 96] width 581 height 81
click at [276, 51] on input "a. Document the potential conflict of interest in the project risk register and…" at bounding box center [276, 45] width 0 height 12
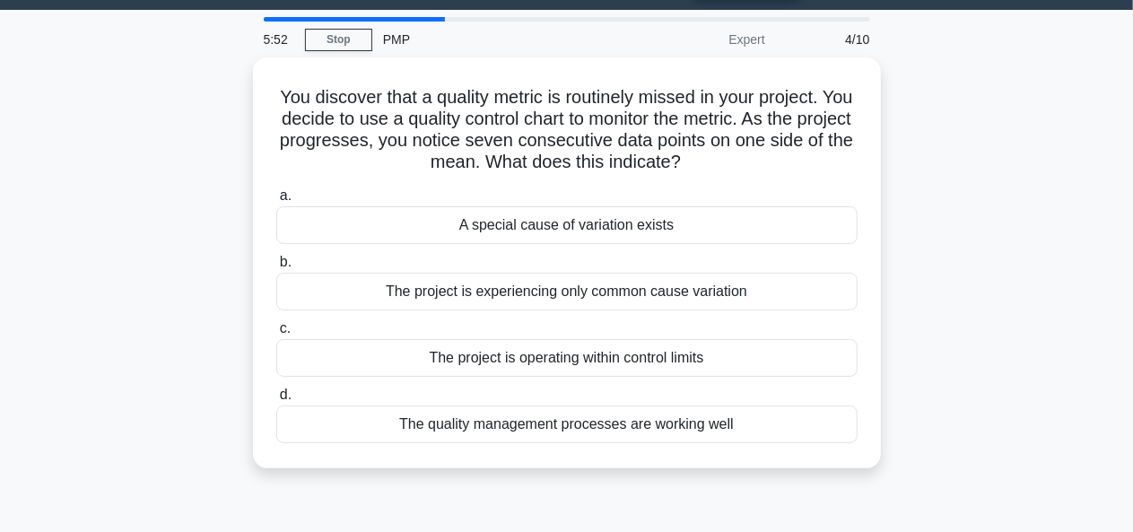
scroll to position [45, 0]
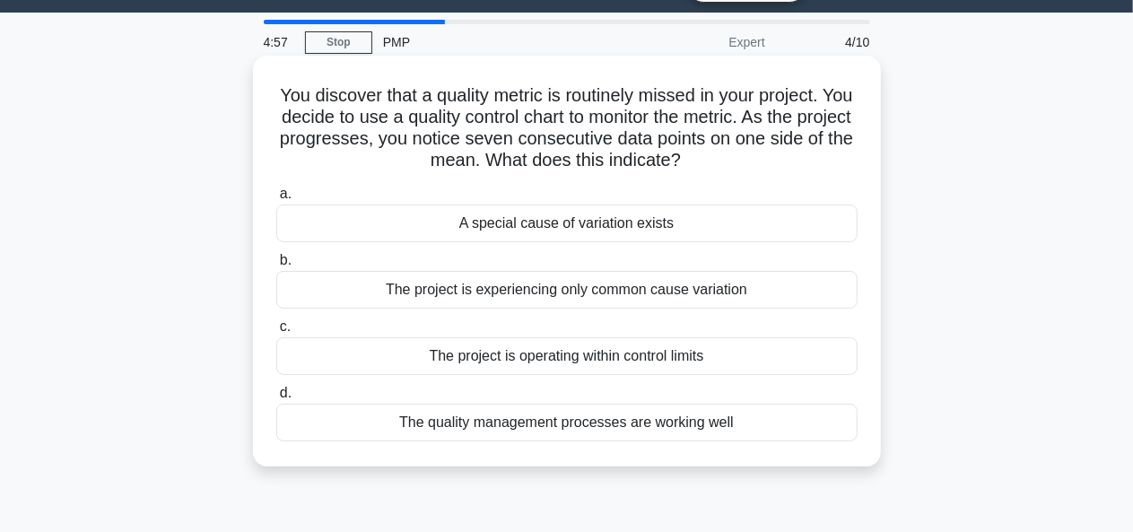
click at [580, 241] on div "A special cause of variation exists" at bounding box center [566, 224] width 581 height 38
click at [276, 200] on input "a. A special cause of variation exists" at bounding box center [276, 194] width 0 height 12
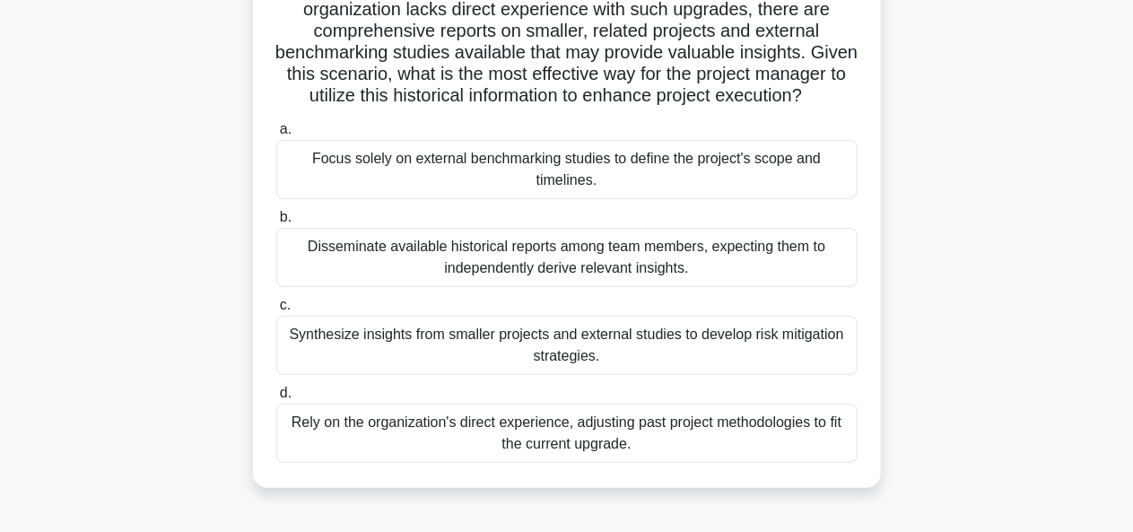
scroll to position [241, 0]
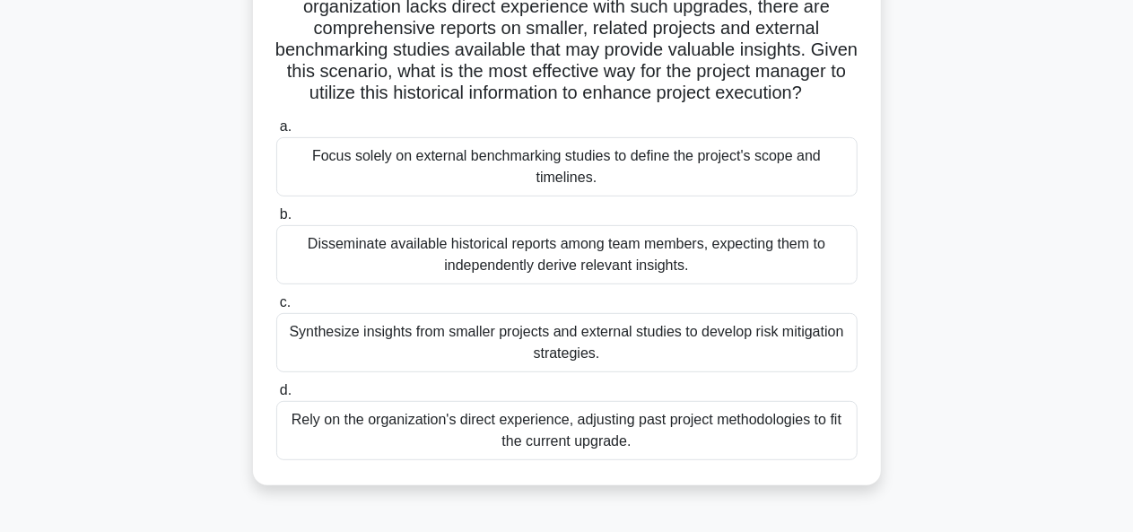
click at [563, 196] on div "Focus solely on external benchmarking studies to define the project's scope and…" at bounding box center [566, 166] width 581 height 59
click at [276, 133] on input "a. Focus solely on external benchmarking studies to define the project's scope …" at bounding box center [276, 127] width 0 height 12
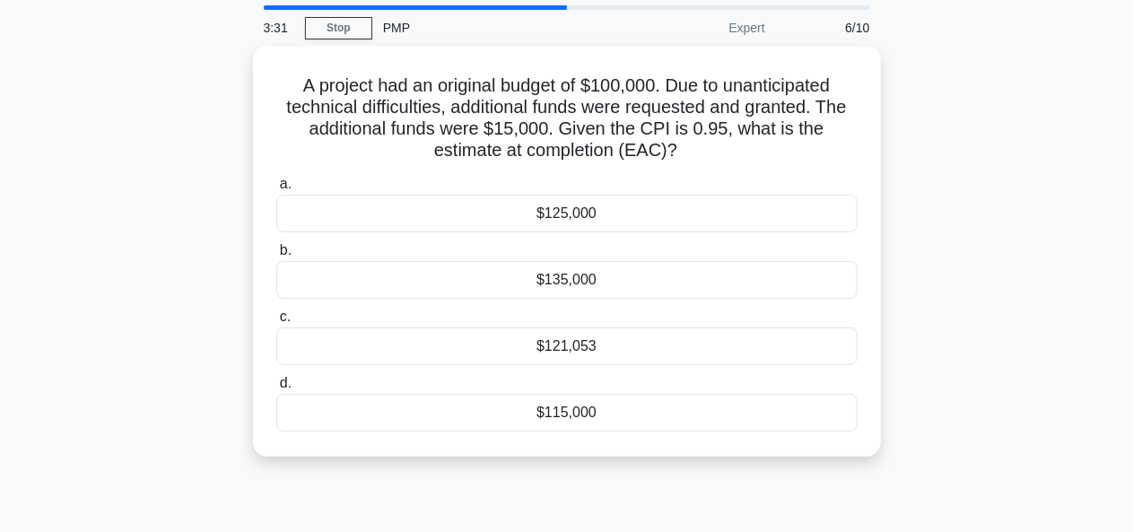
scroll to position [0, 0]
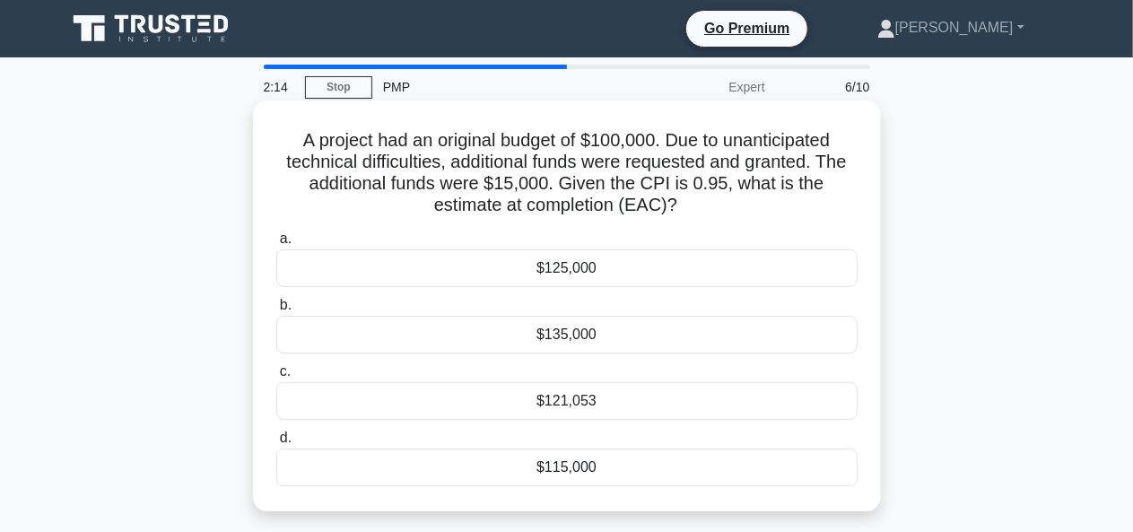
click at [574, 399] on div "$121,053" at bounding box center [566, 401] width 581 height 38
click at [276, 378] on input "c. $121,053" at bounding box center [276, 372] width 0 height 12
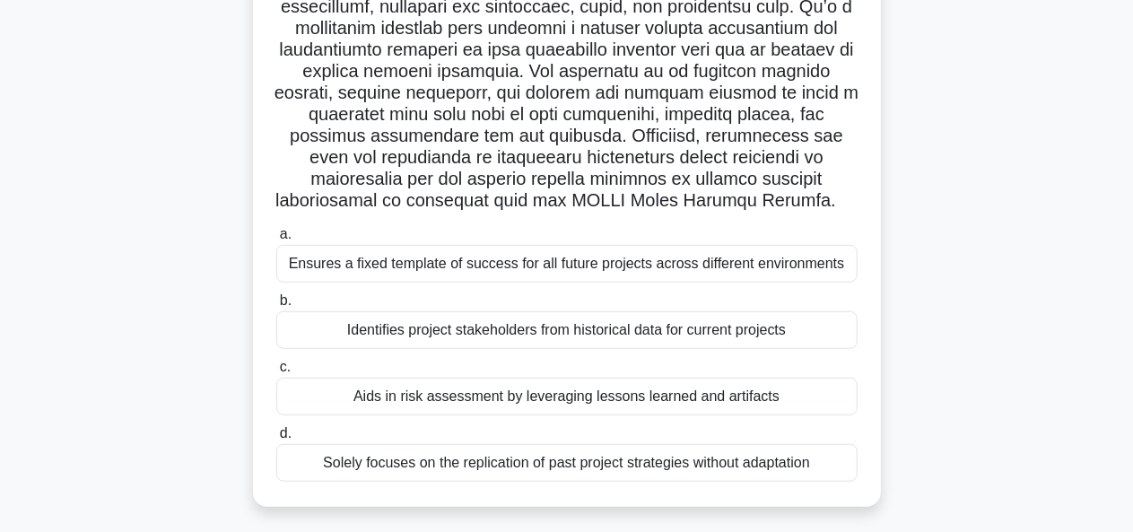
scroll to position [484, 0]
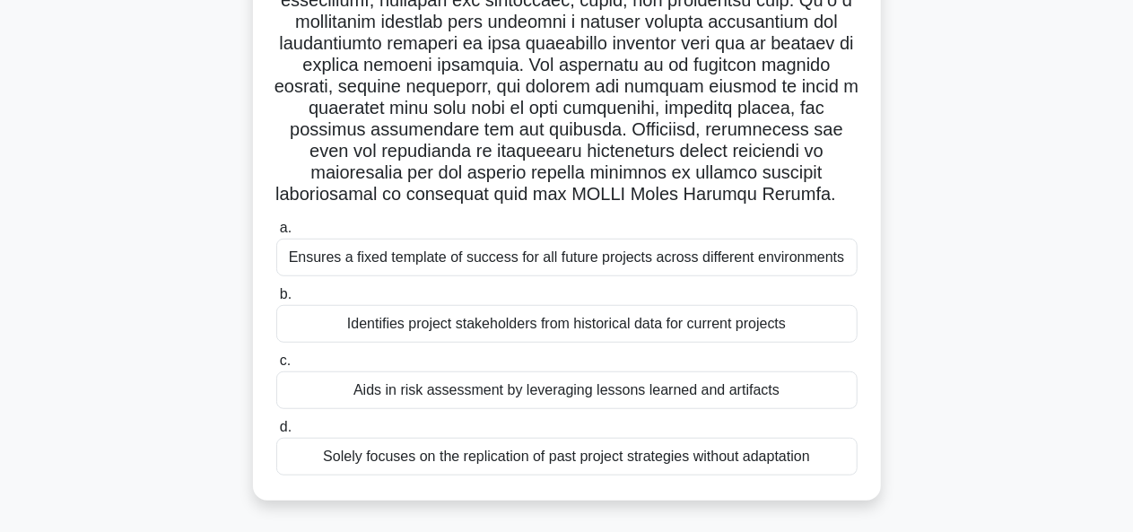
click at [544, 394] on div "Aids in risk assessment by leveraging lessons learned and artifacts" at bounding box center [566, 390] width 581 height 38
click at [276, 367] on input "c. Aids in risk assessment by leveraging lessons learned and artifacts" at bounding box center [276, 361] width 0 height 12
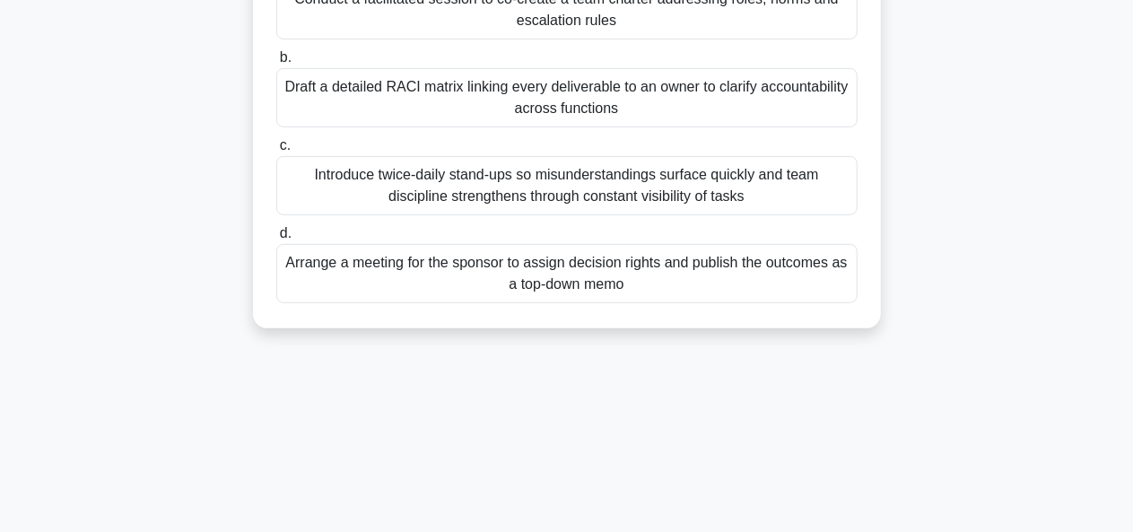
scroll to position [319, 0]
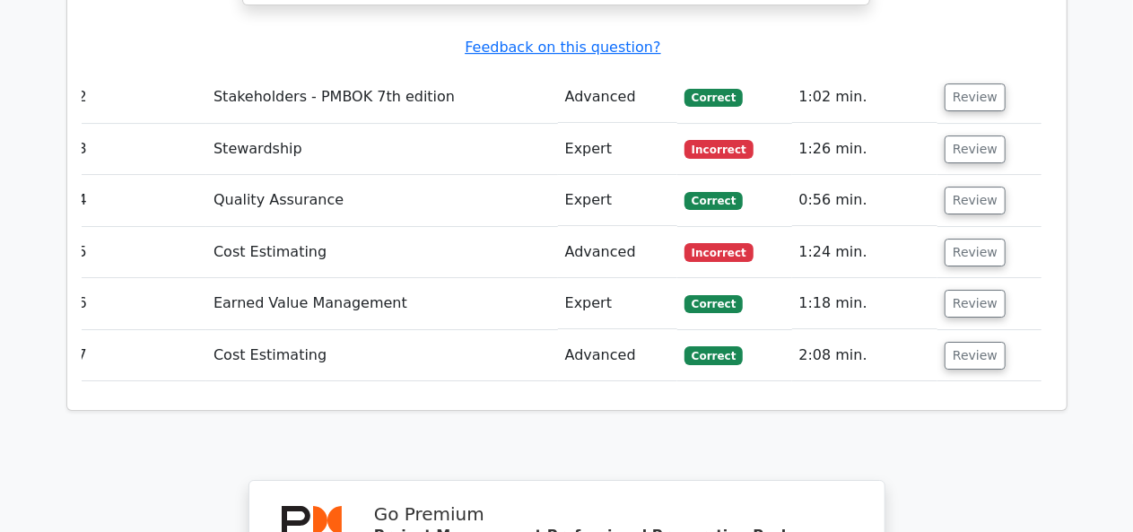
scroll to position [3449, 0]
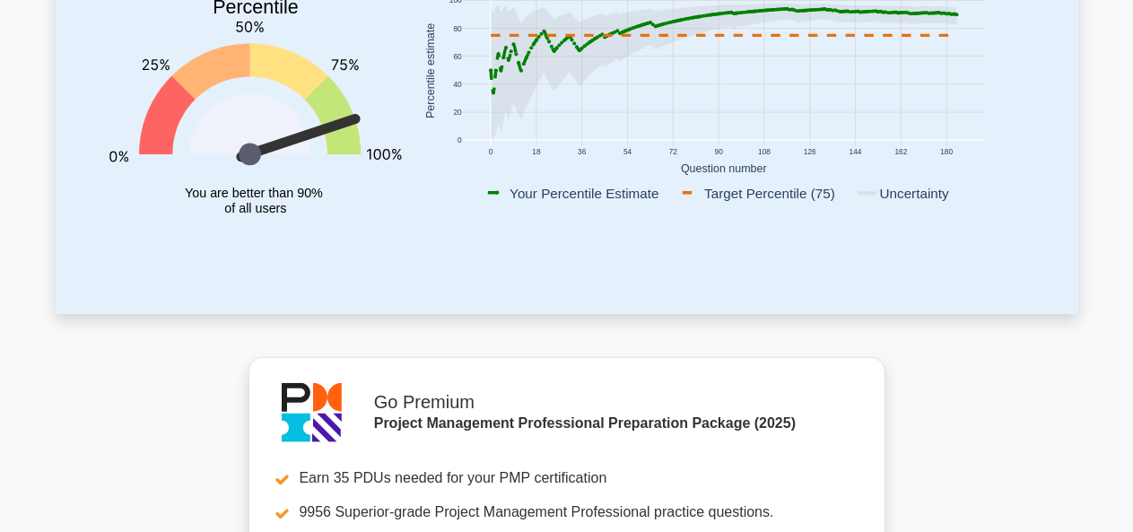
scroll to position [330, 0]
